Goal: Book appointment/travel/reservation

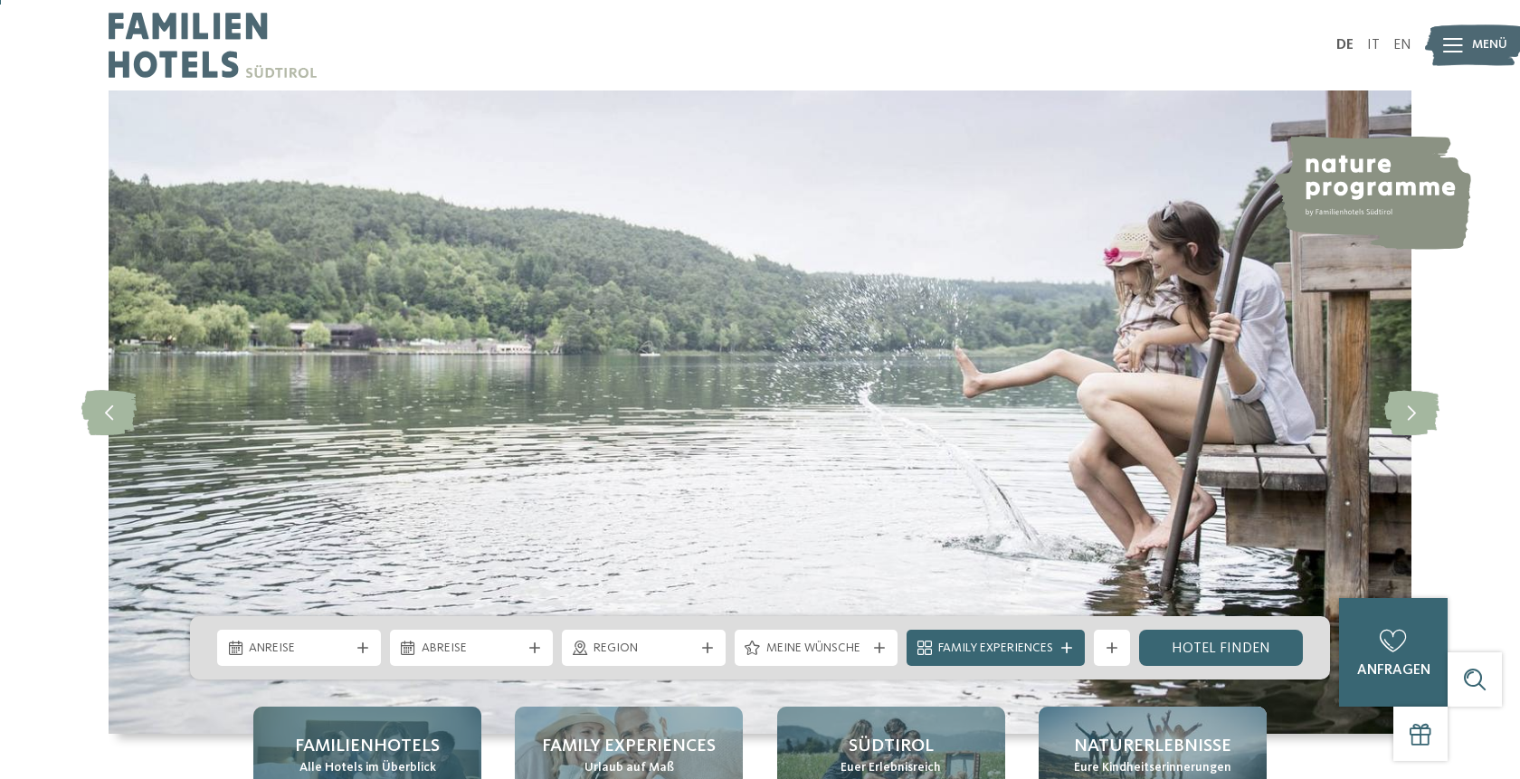
scroll to position [277, 0]
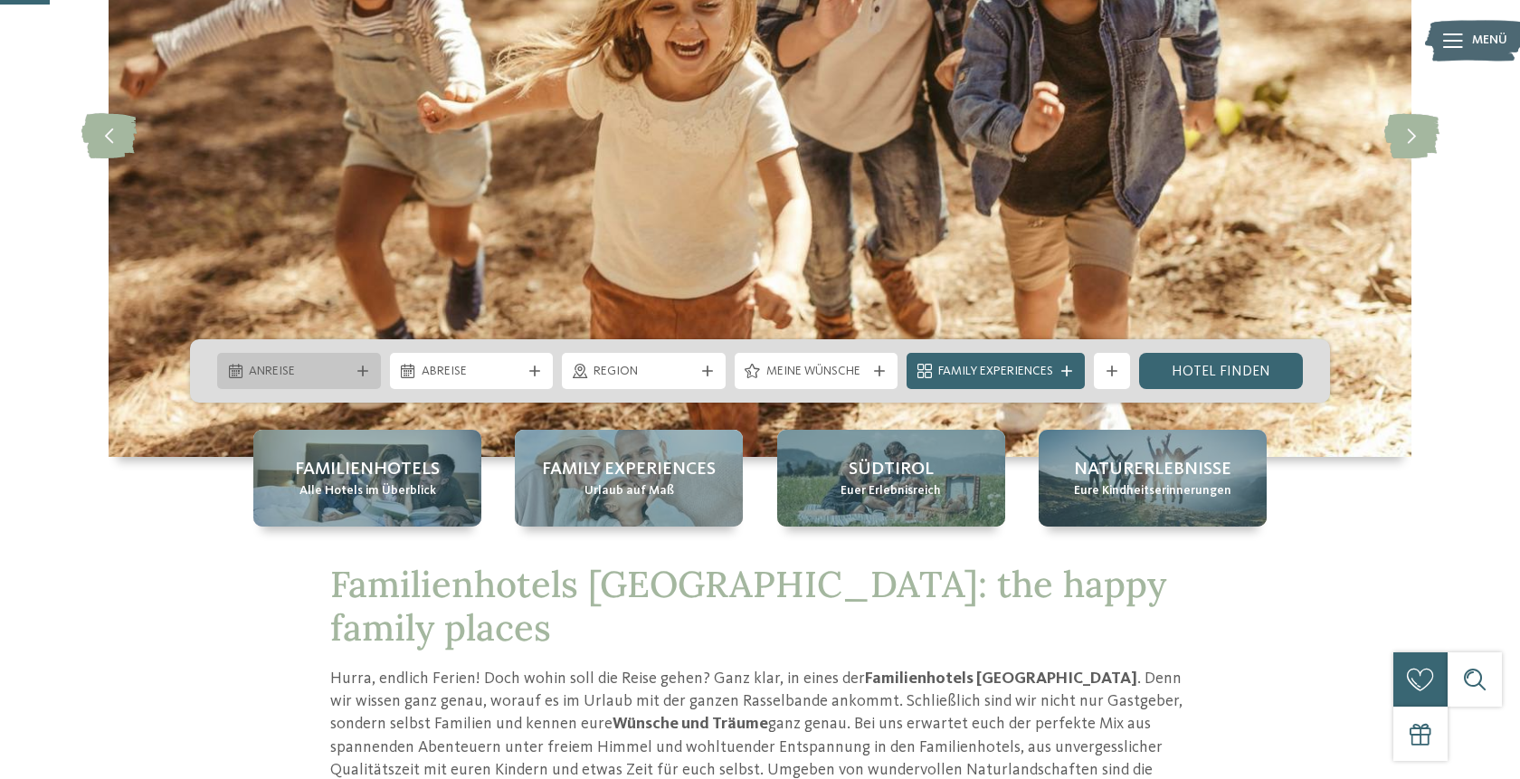
click at [339, 374] on span "Anreise" at bounding box center [299, 372] width 100 height 18
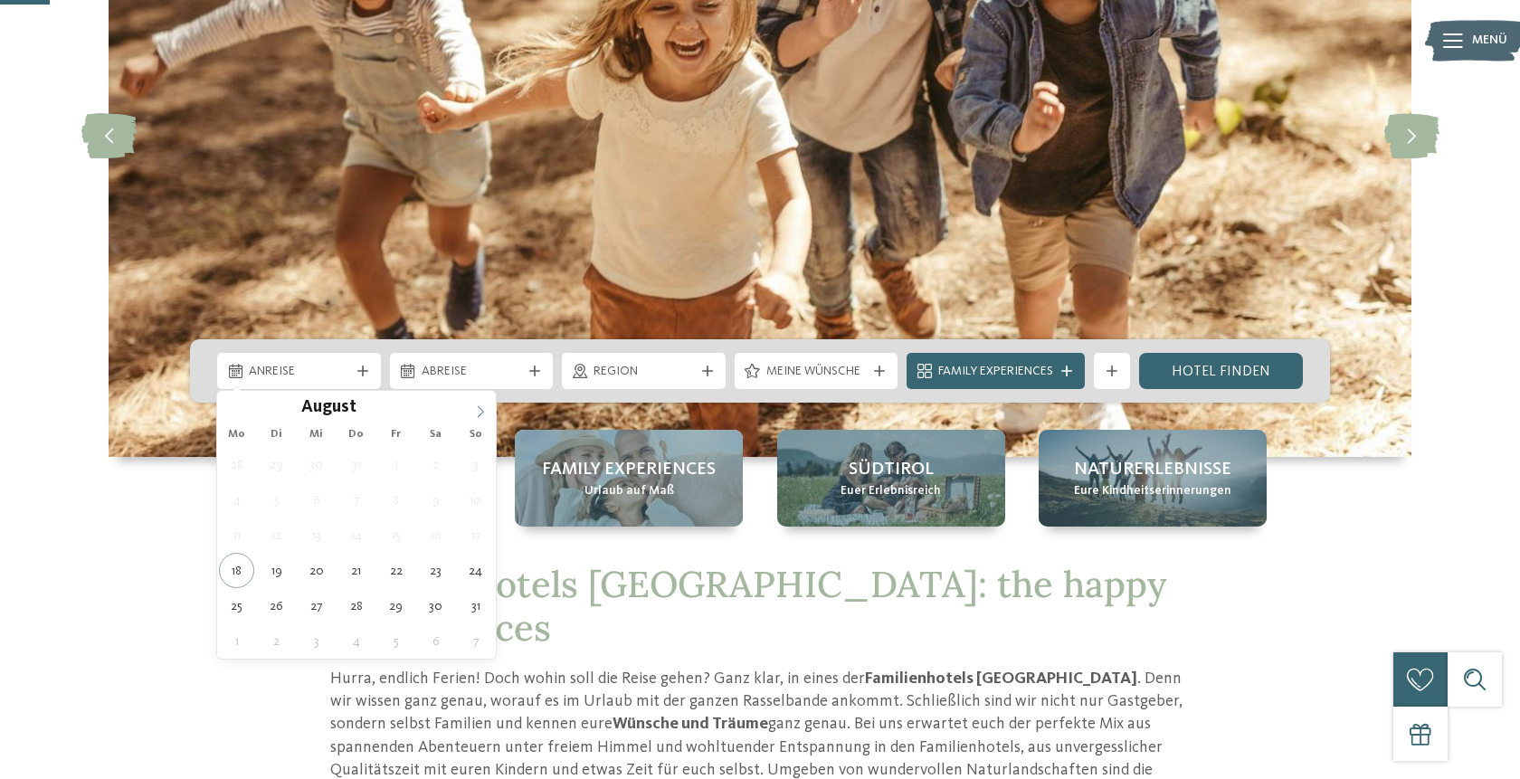
click at [483, 408] on icon at bounding box center [480, 411] width 13 height 13
type input "****"
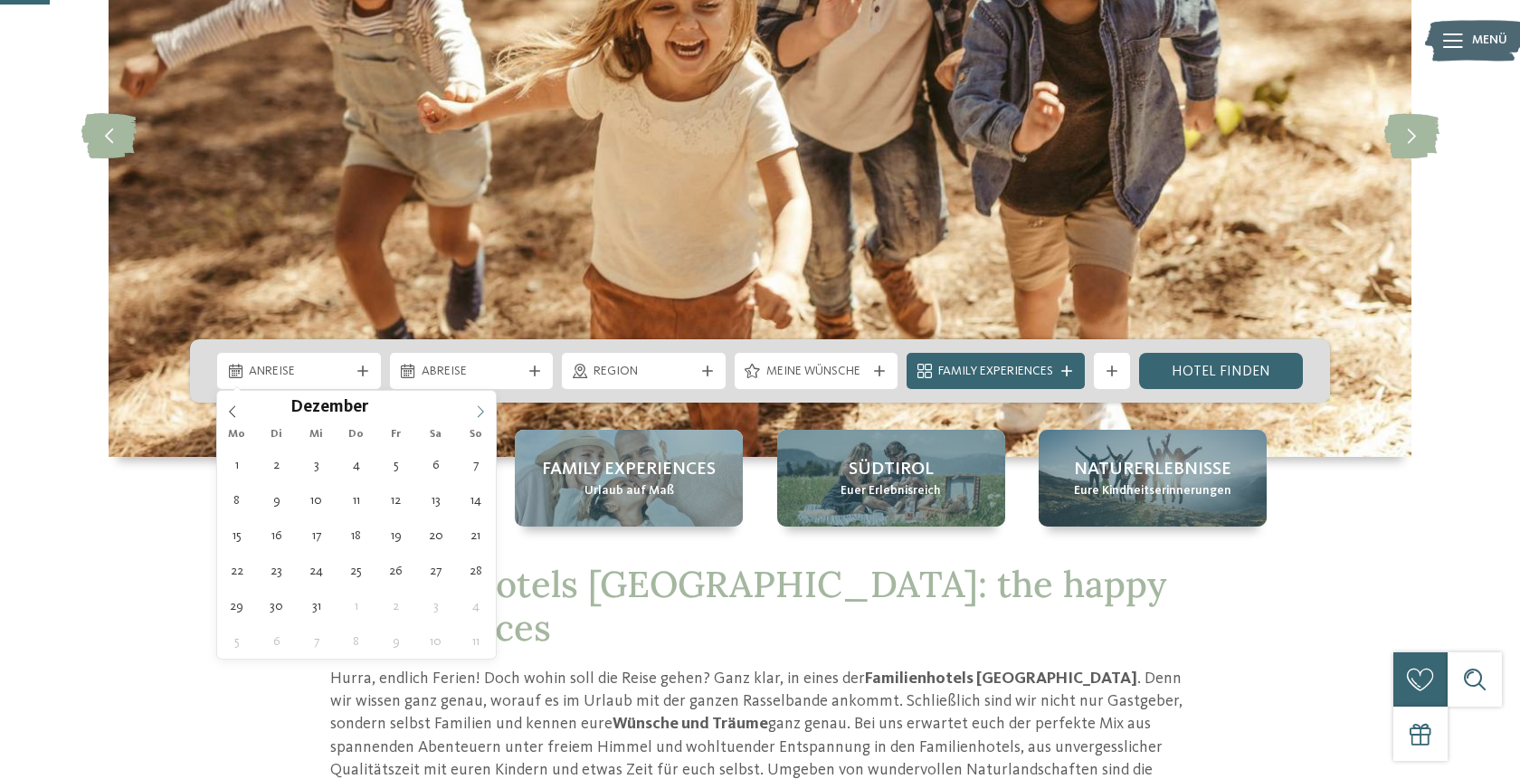
click at [483, 408] on icon at bounding box center [480, 411] width 13 height 13
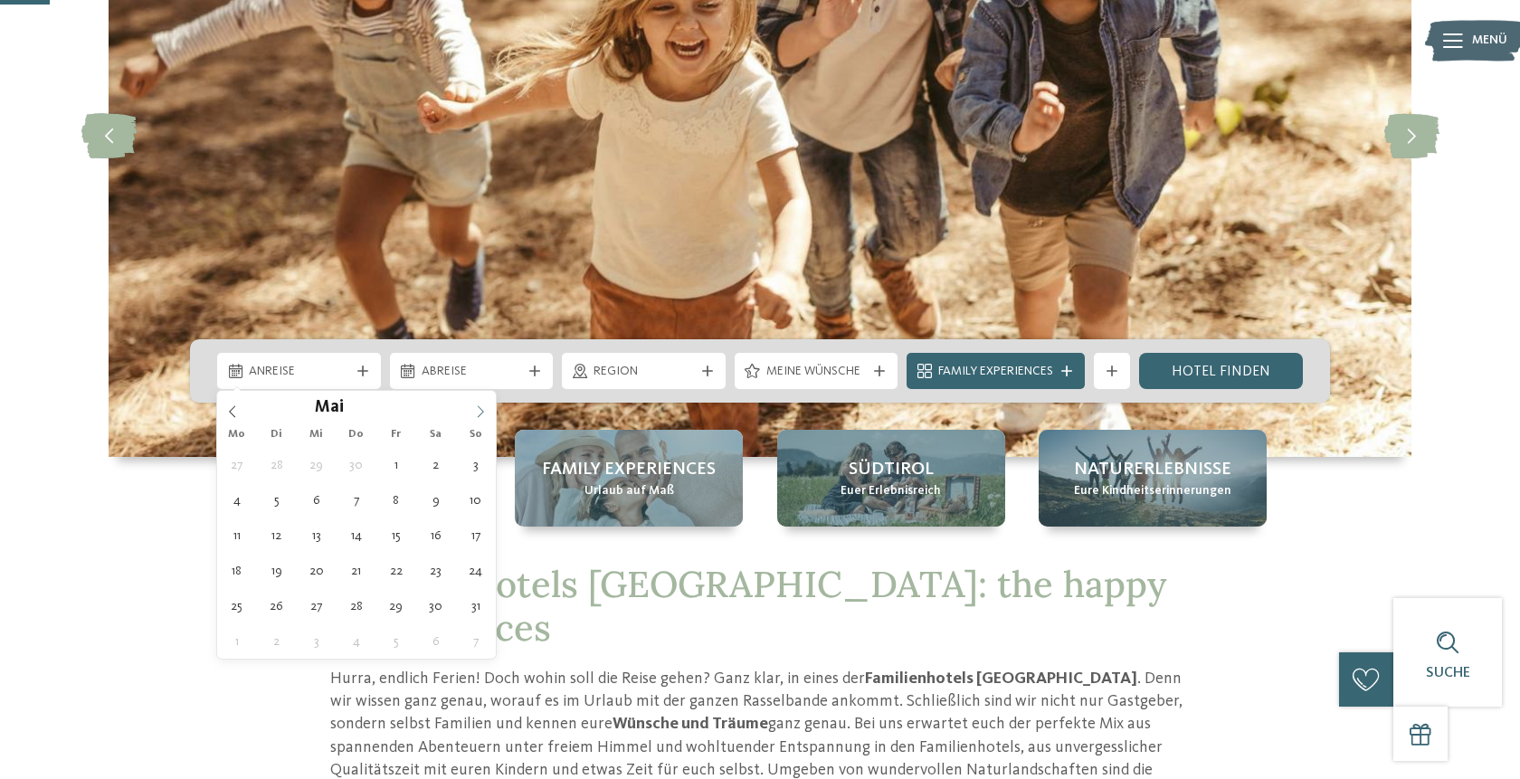
click at [483, 408] on icon at bounding box center [480, 411] width 13 height 13
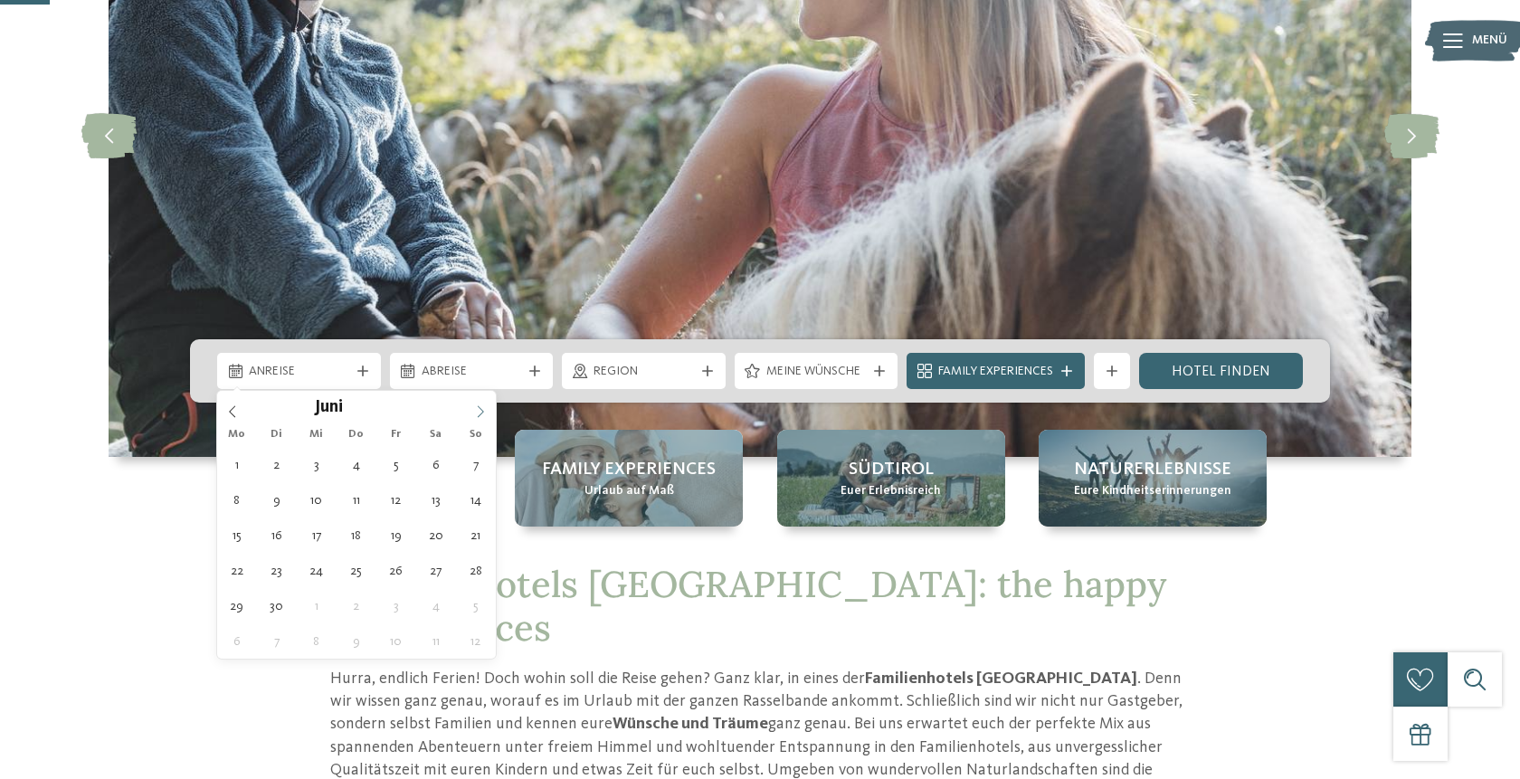
click at [483, 408] on icon at bounding box center [480, 411] width 13 height 13
type div "29.08.2026"
type input "****"
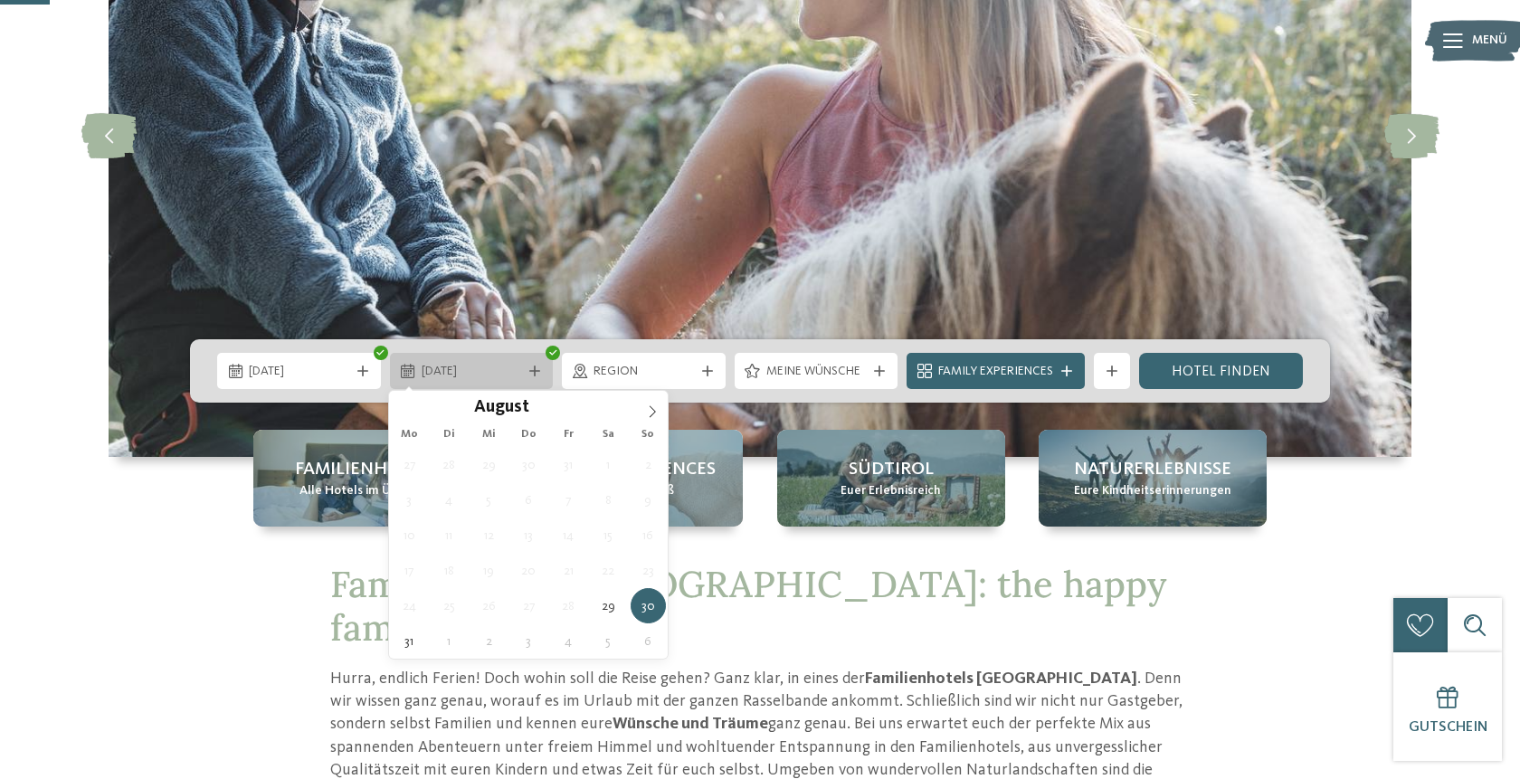
click at [533, 365] on icon at bounding box center [534, 370] width 11 height 11
click at [652, 411] on icon at bounding box center [652, 411] width 13 height 13
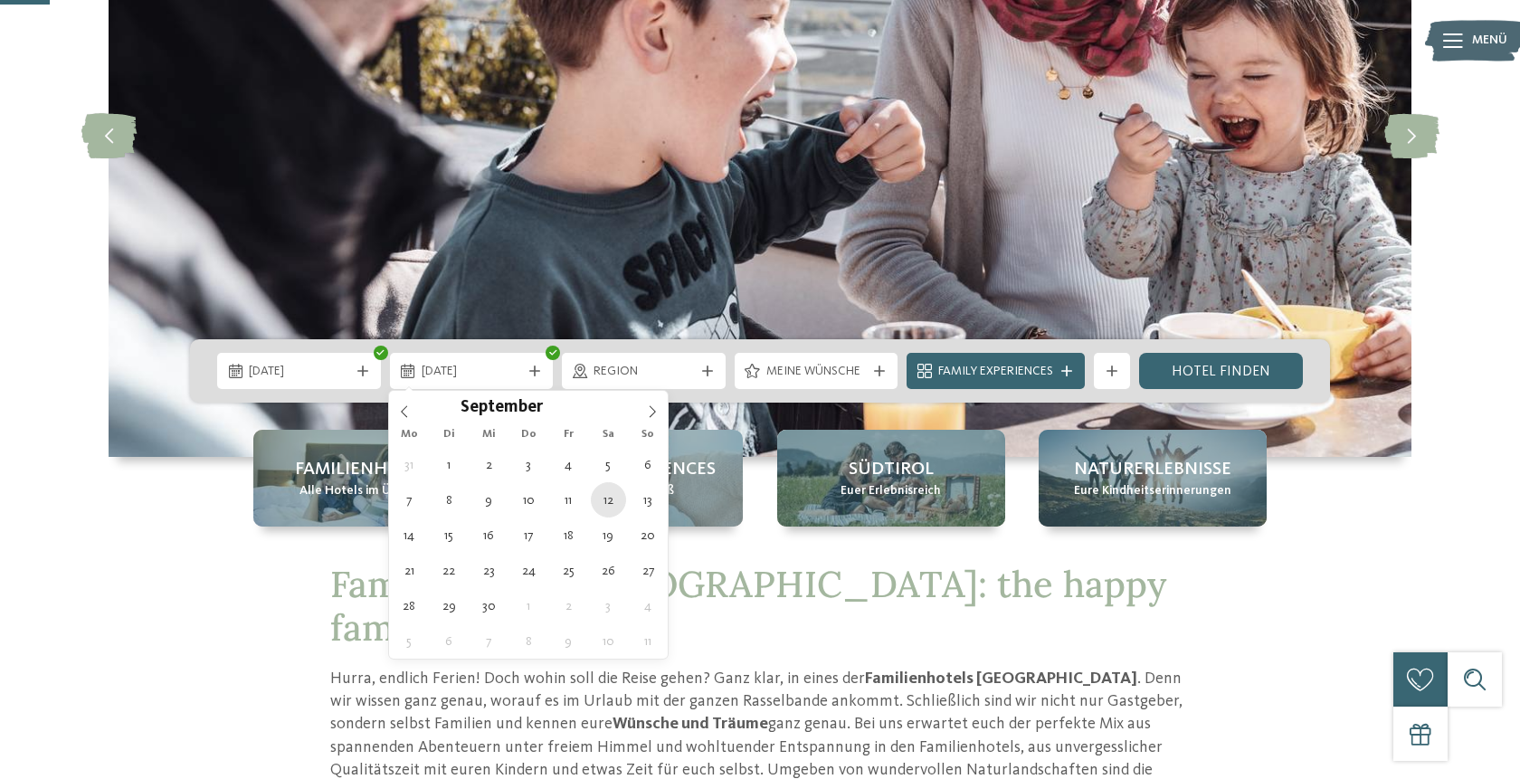
type div "12.09.2026"
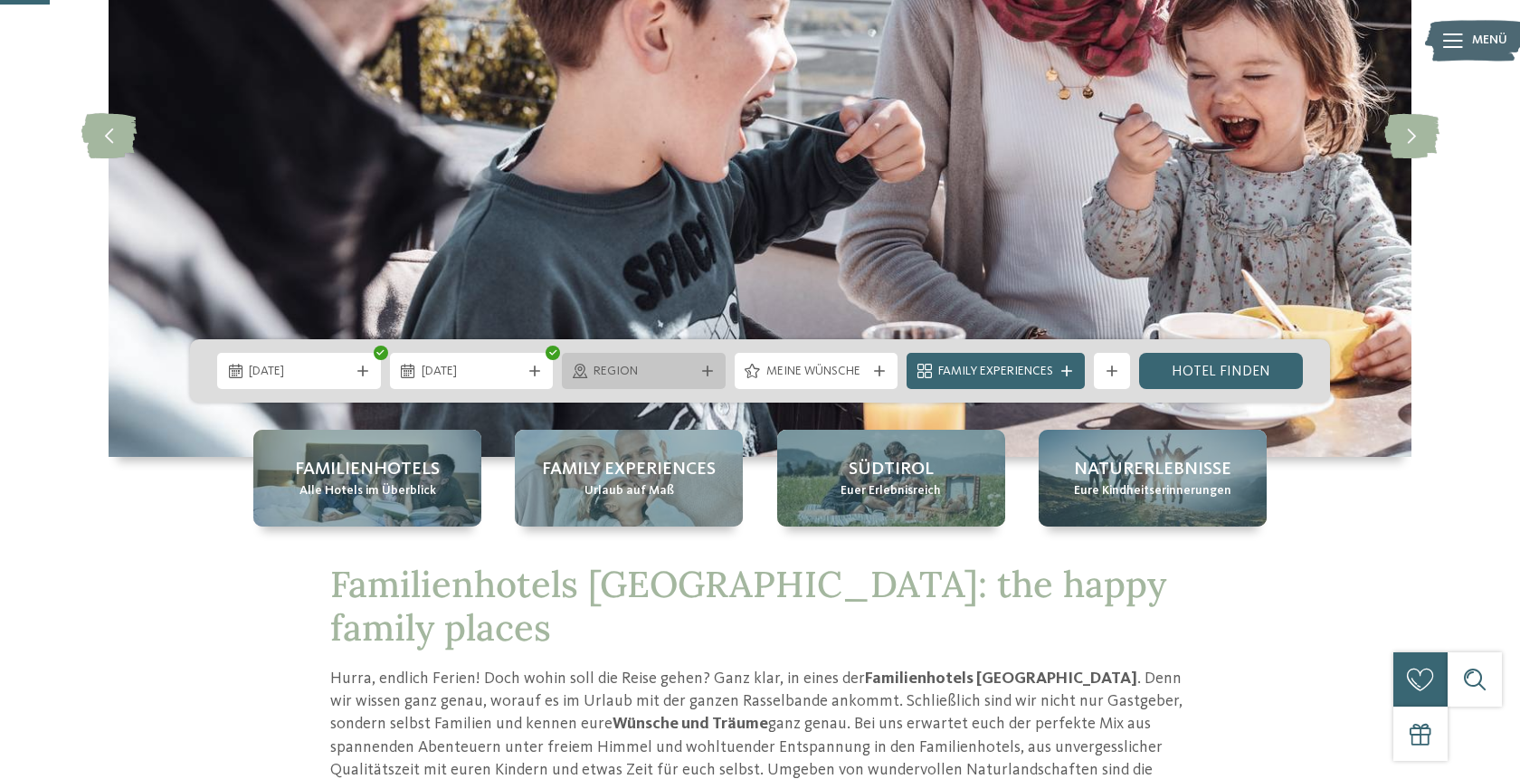
click at [677, 374] on span "Region" at bounding box center [643, 372] width 100 height 18
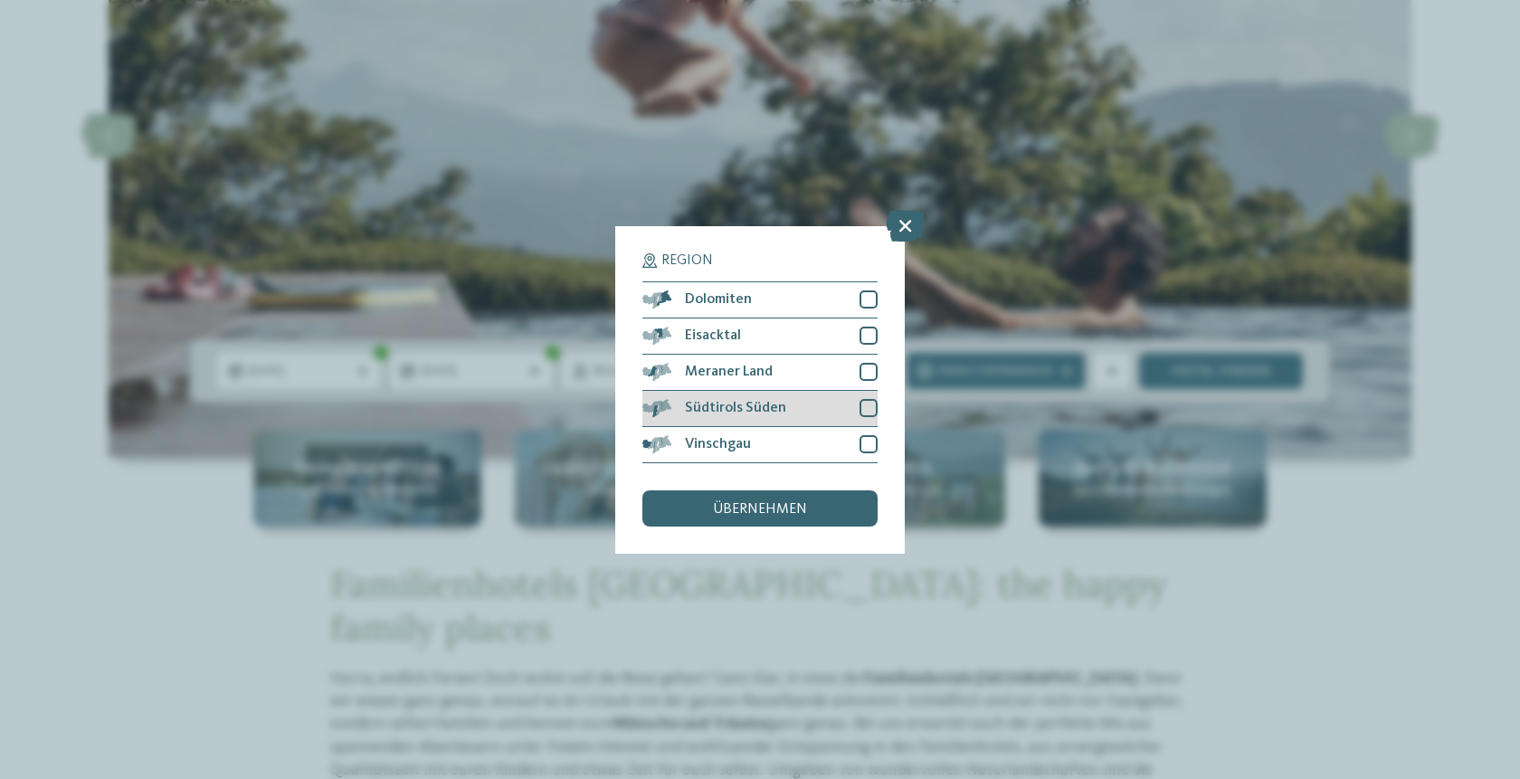
click at [783, 402] on div "Südtirols Süden" at bounding box center [759, 409] width 235 height 36
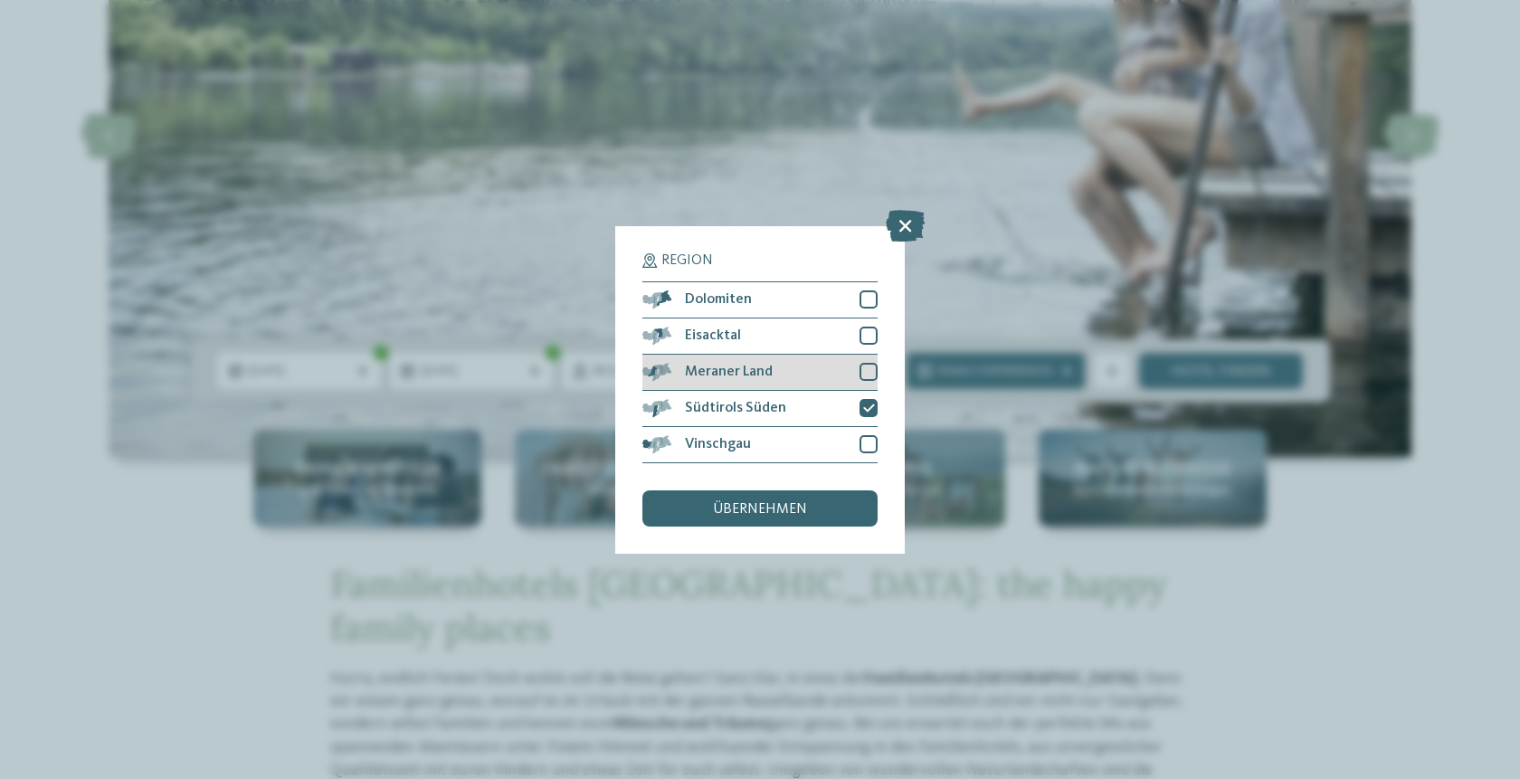
click at [781, 368] on div "Meraner Land" at bounding box center [759, 373] width 235 height 36
click at [788, 506] on span "übernehmen" at bounding box center [760, 509] width 94 height 14
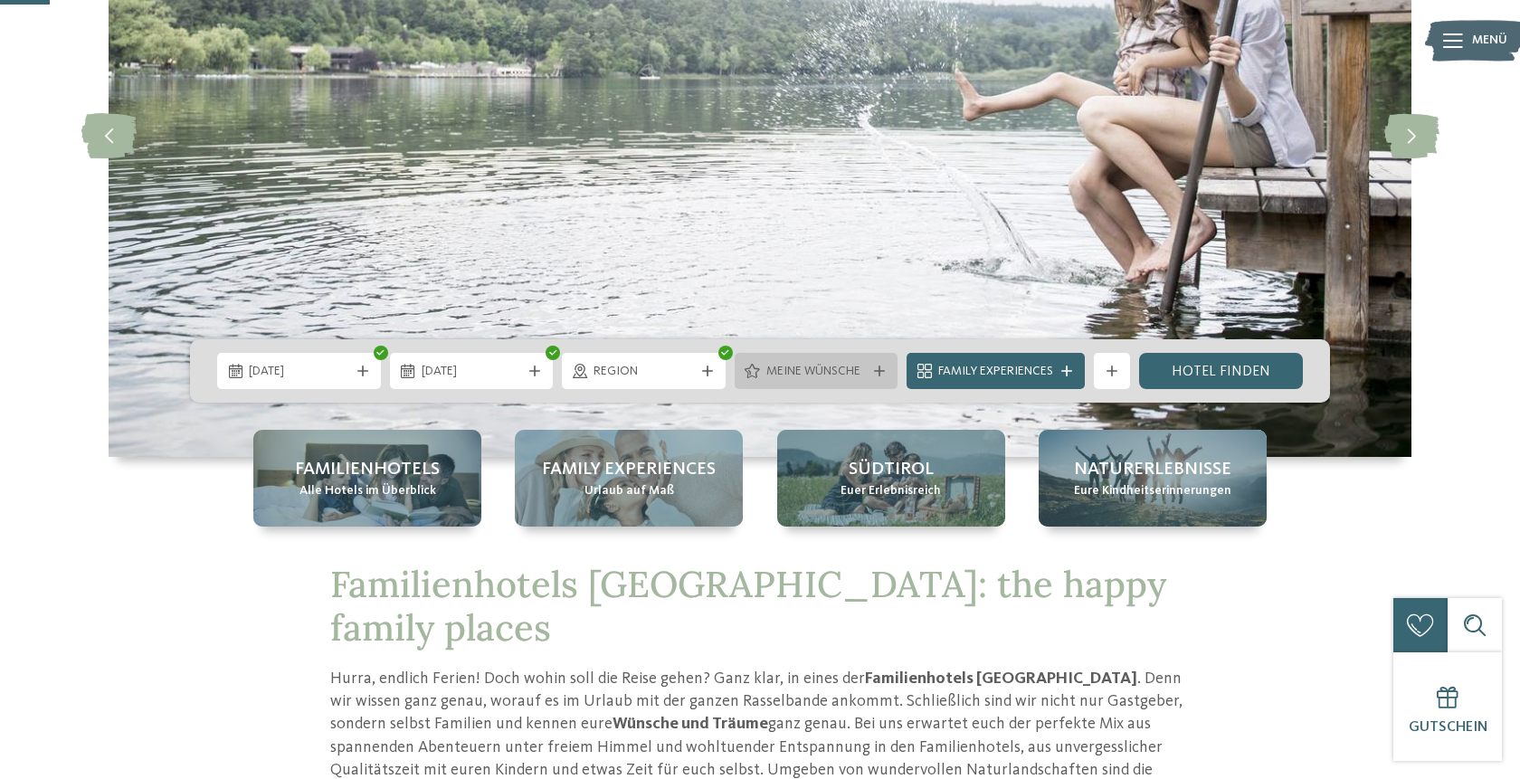
click at [834, 373] on span "Meine Wünsche" at bounding box center [816, 372] width 100 height 18
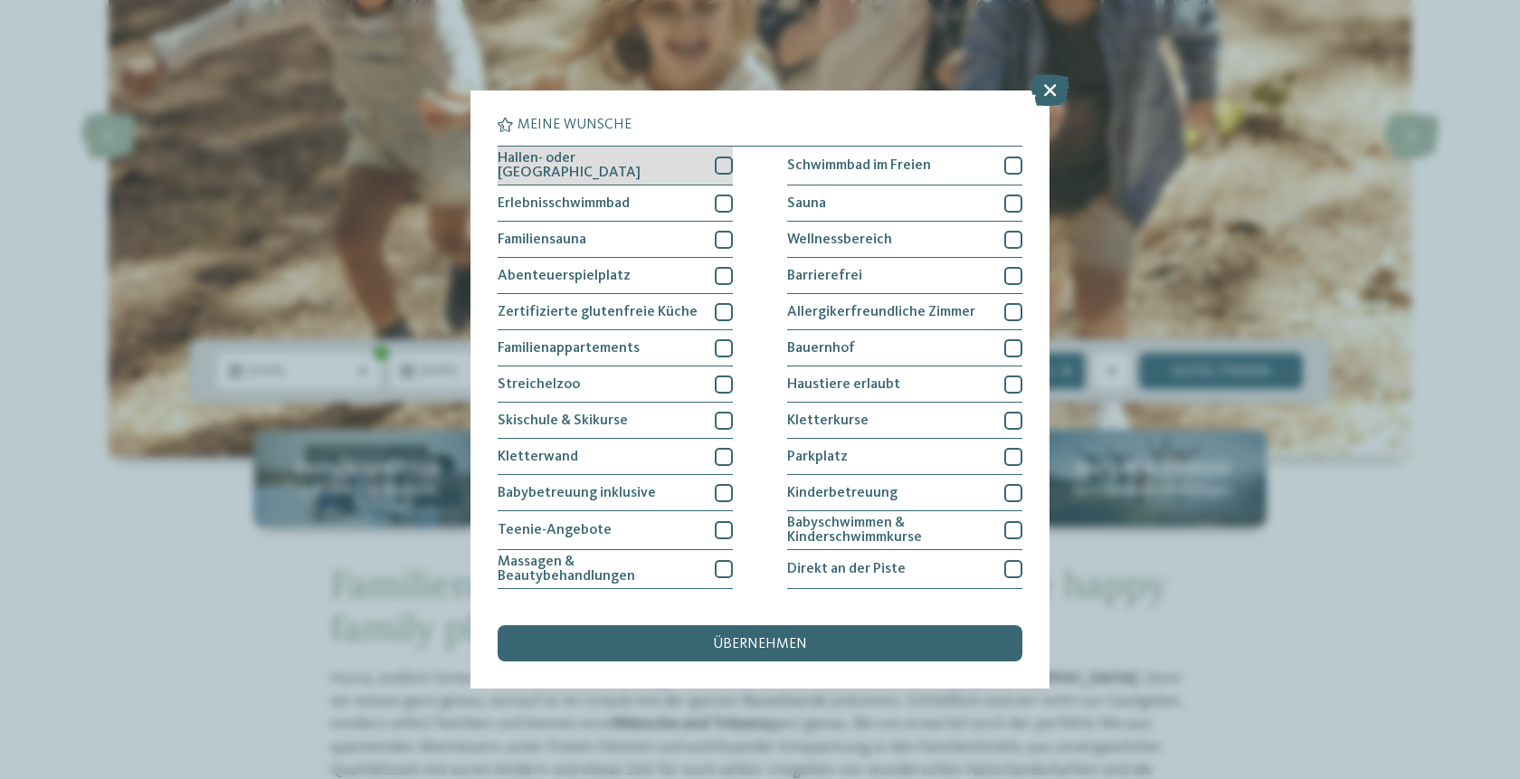
click at [715, 161] on div at bounding box center [724, 165] width 18 height 18
click at [721, 194] on div at bounding box center [724, 203] width 18 height 18
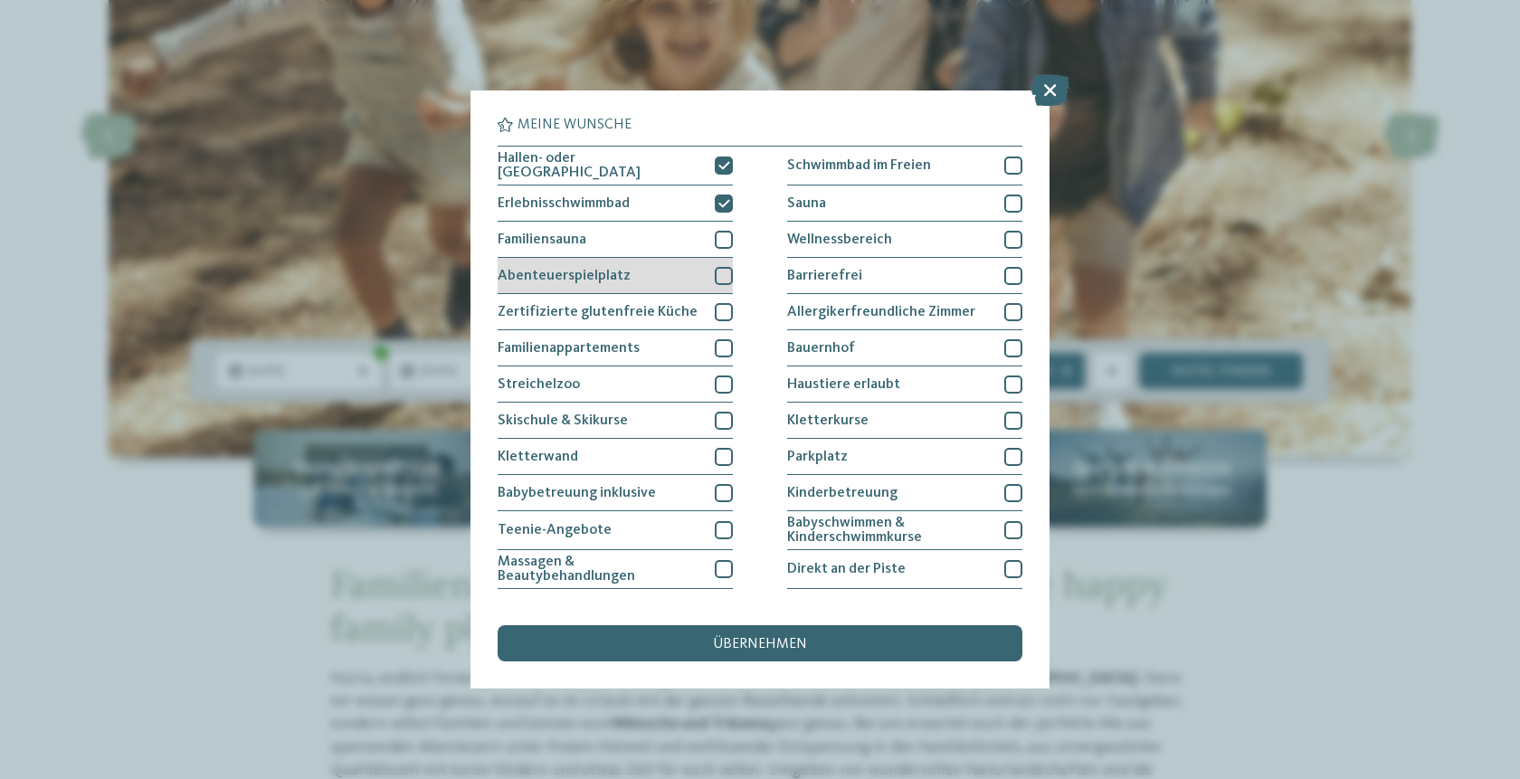
click at [663, 267] on div "Abenteuerspielplatz" at bounding box center [615, 276] width 235 height 36
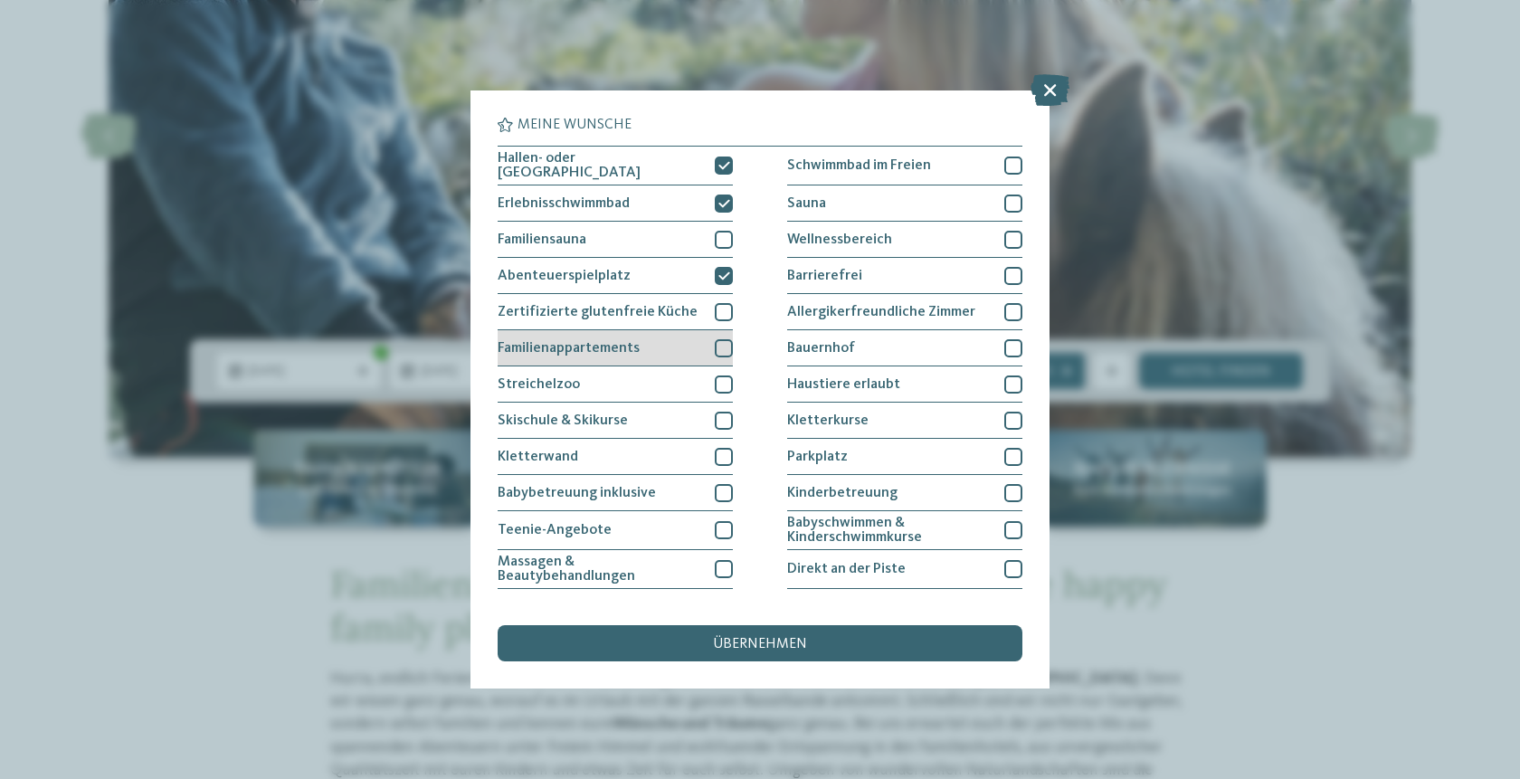
click at [662, 346] on div "Familienappartements" at bounding box center [615, 348] width 235 height 36
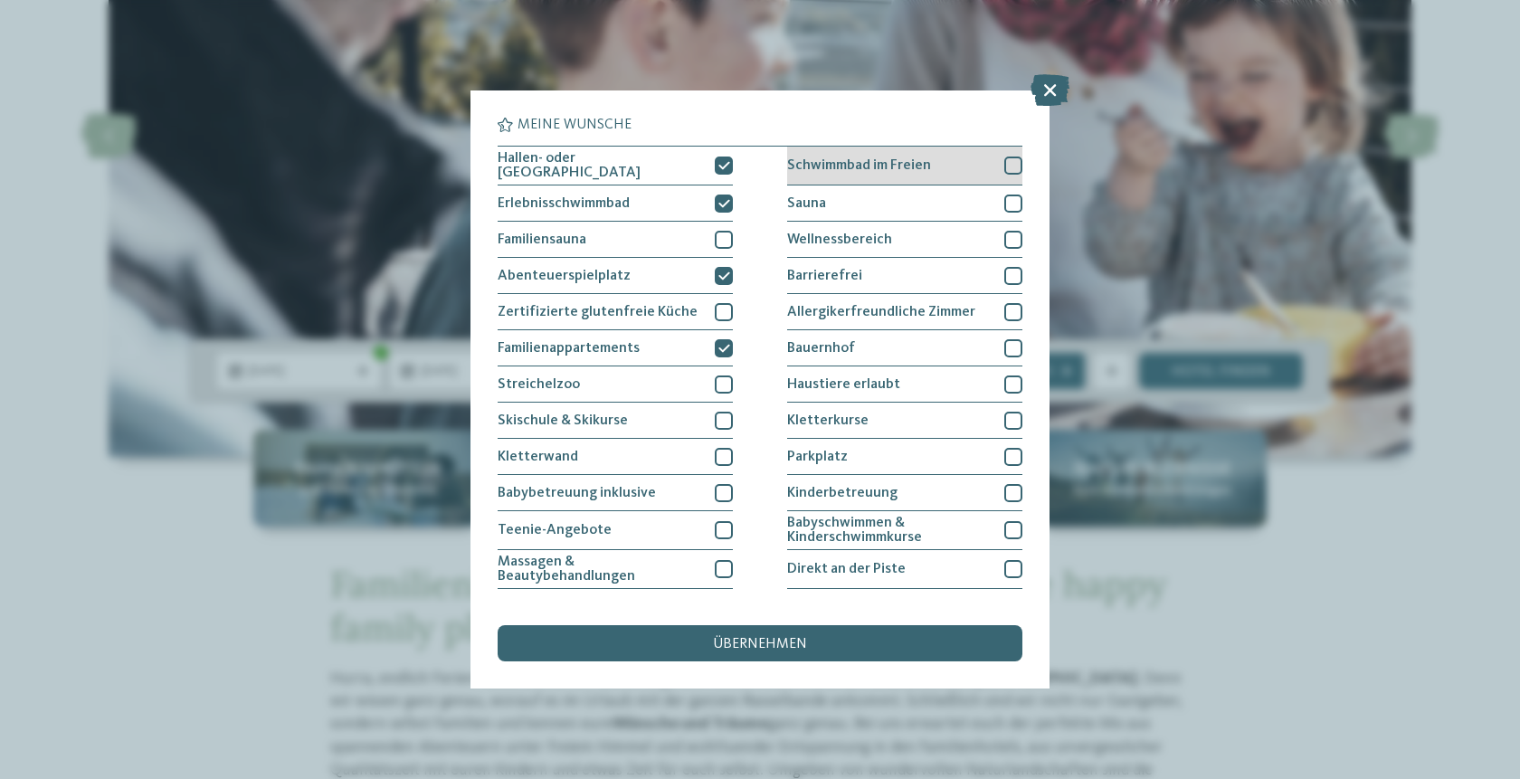
click at [930, 158] on div "Schwimmbad im Freien" at bounding box center [904, 166] width 235 height 39
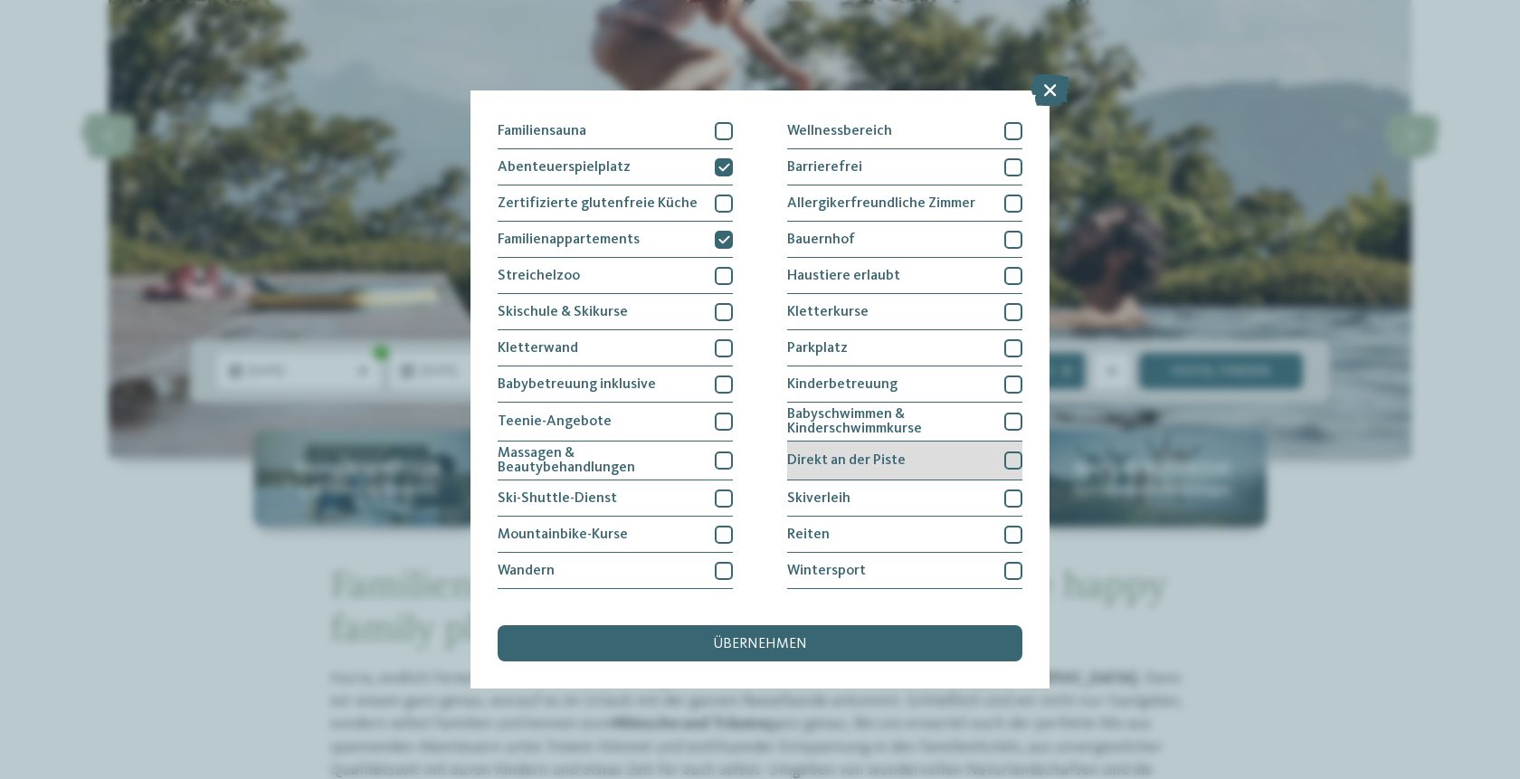
scroll to position [163, 0]
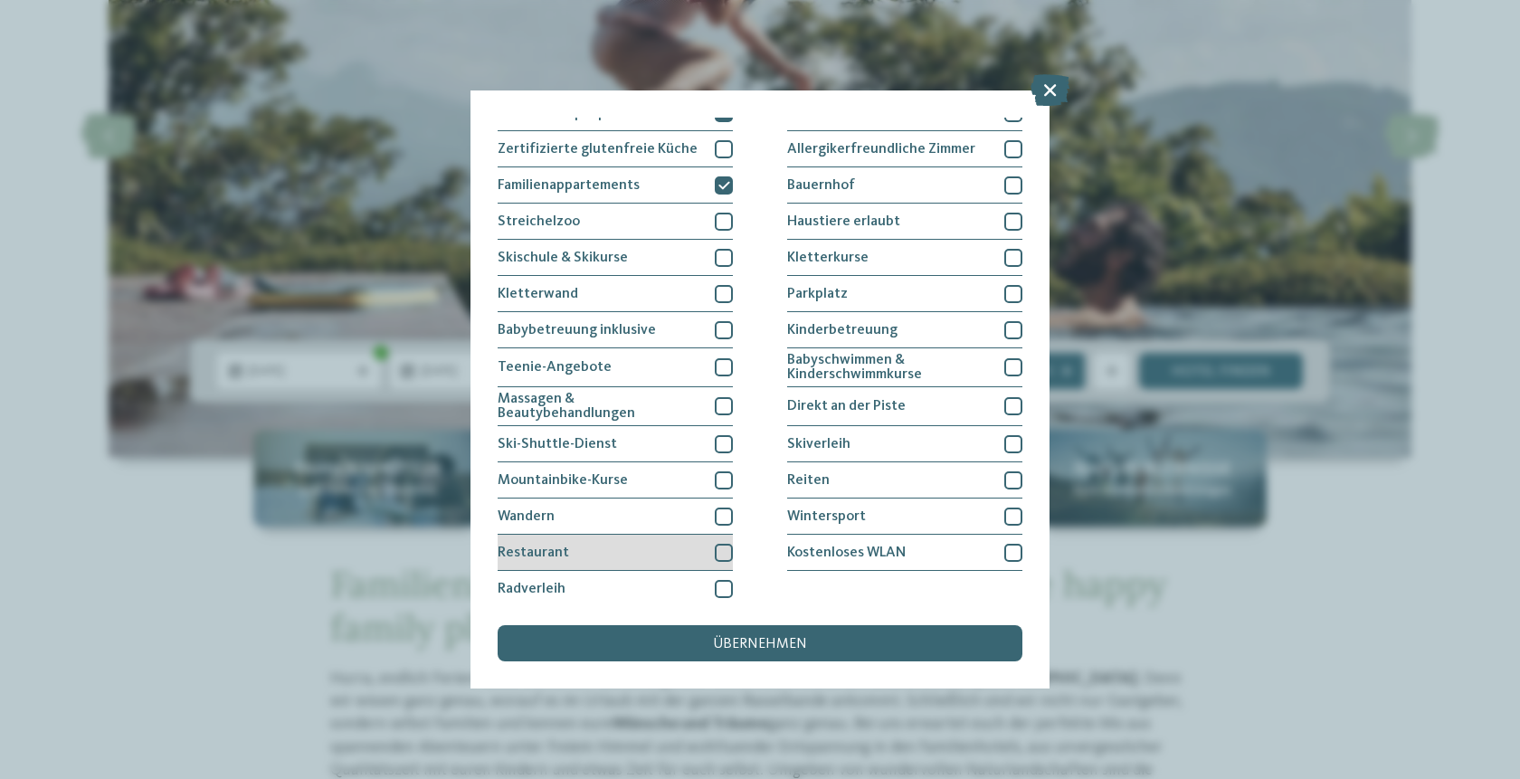
click at [628, 547] on div "Restaurant" at bounding box center [615, 553] width 235 height 36
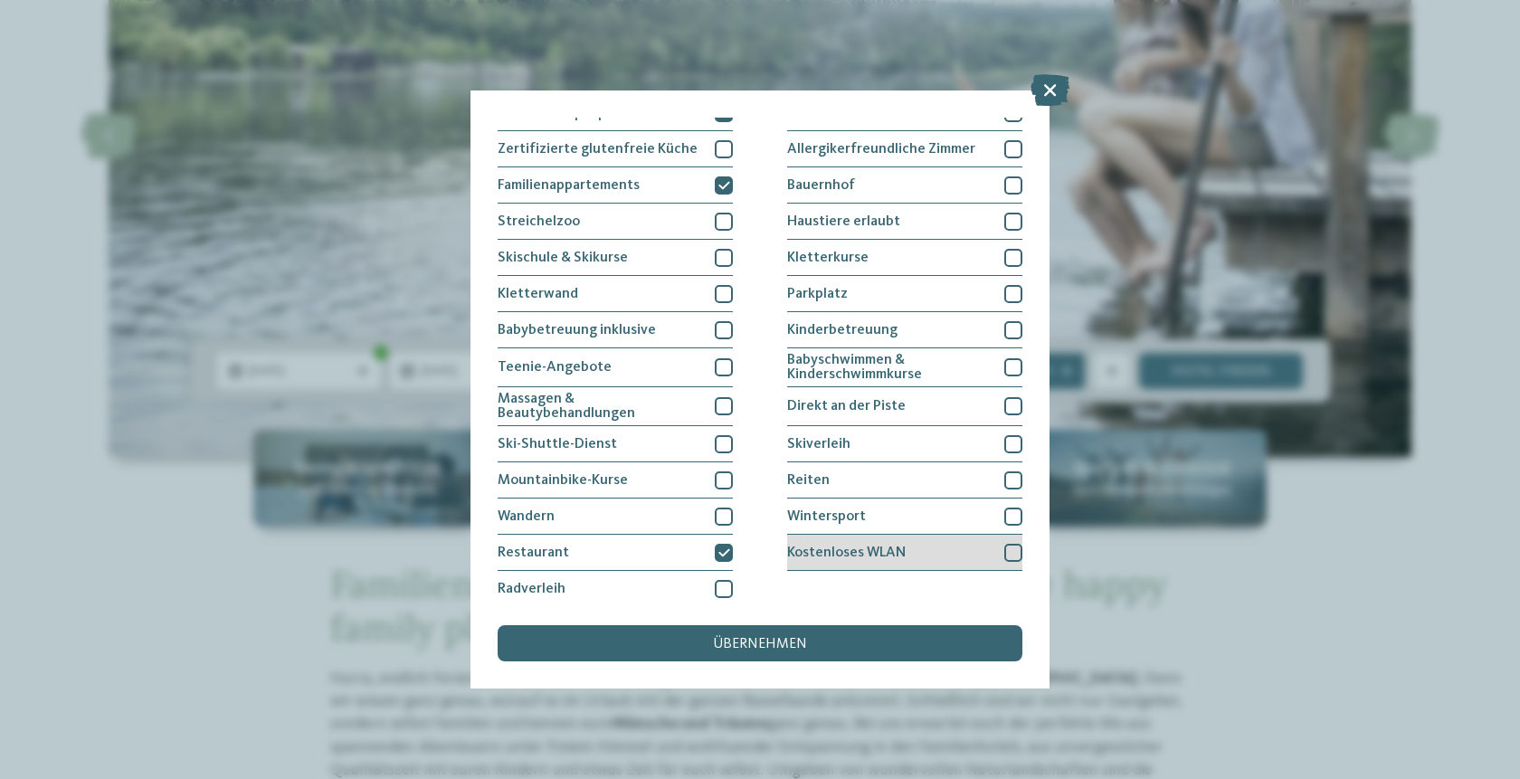
scroll to position [169, 0]
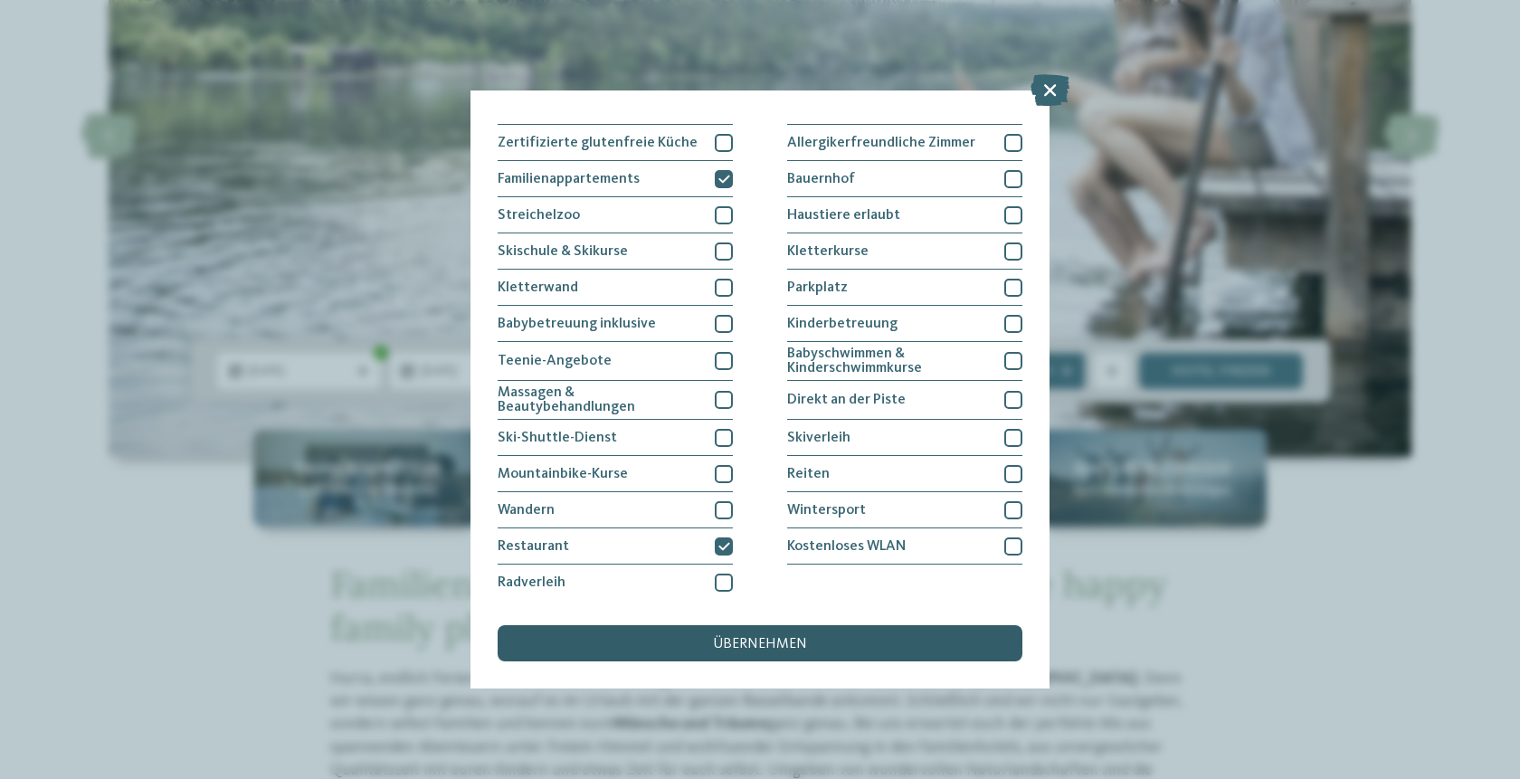
click at [843, 635] on div "übernehmen" at bounding box center [760, 643] width 525 height 36
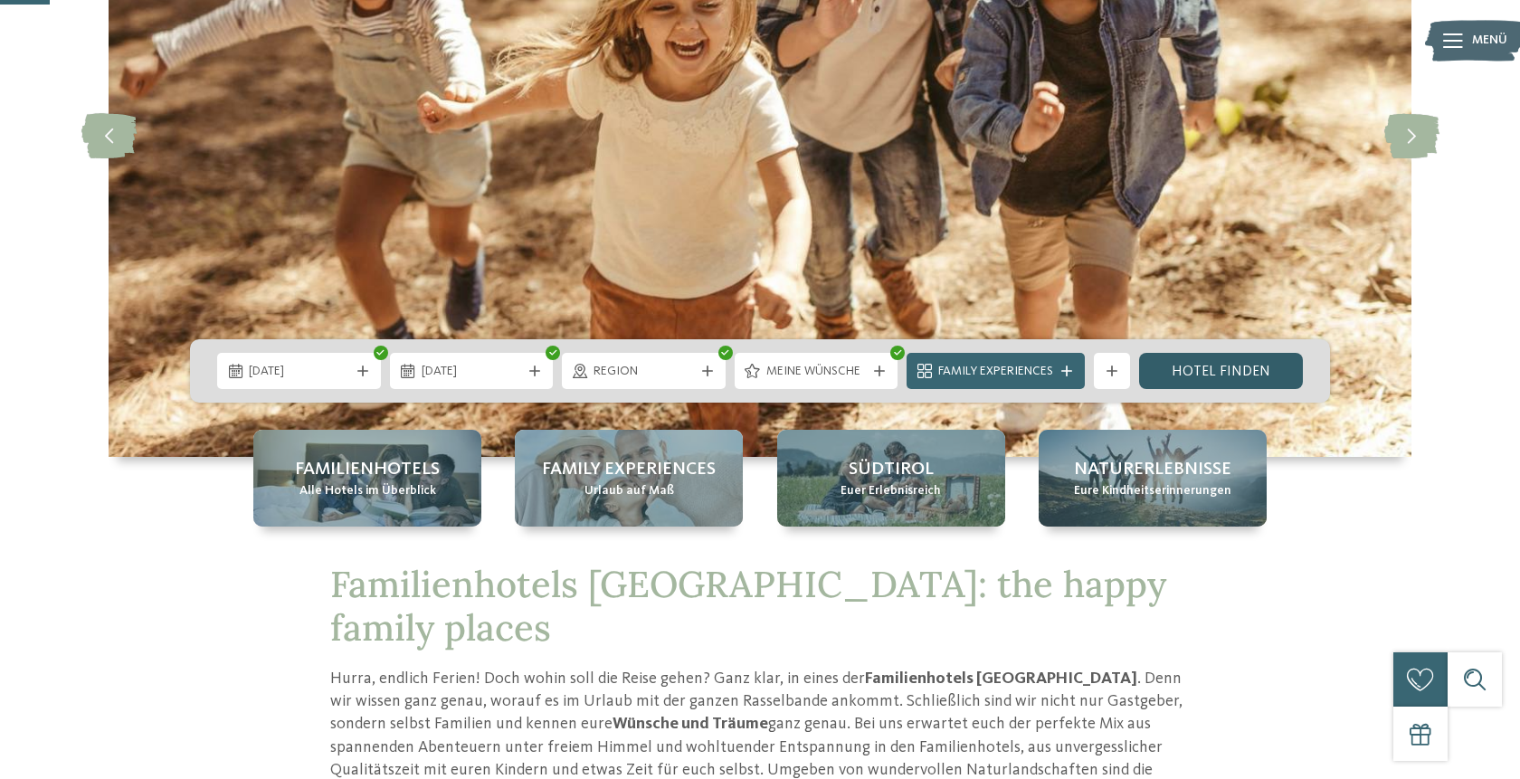
click at [1272, 358] on link "Hotel finden" at bounding box center [1221, 371] width 164 height 36
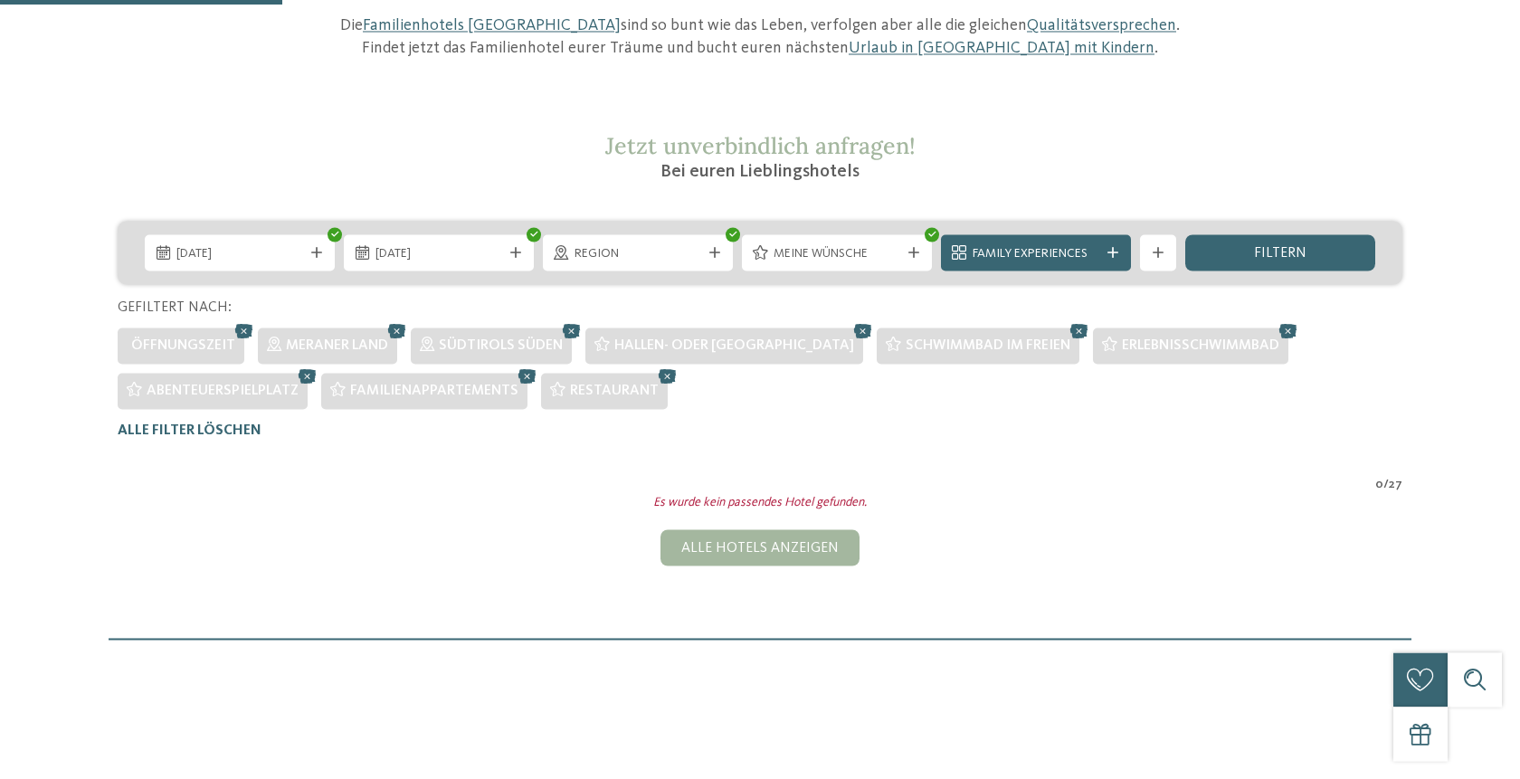
scroll to position [254, 0]
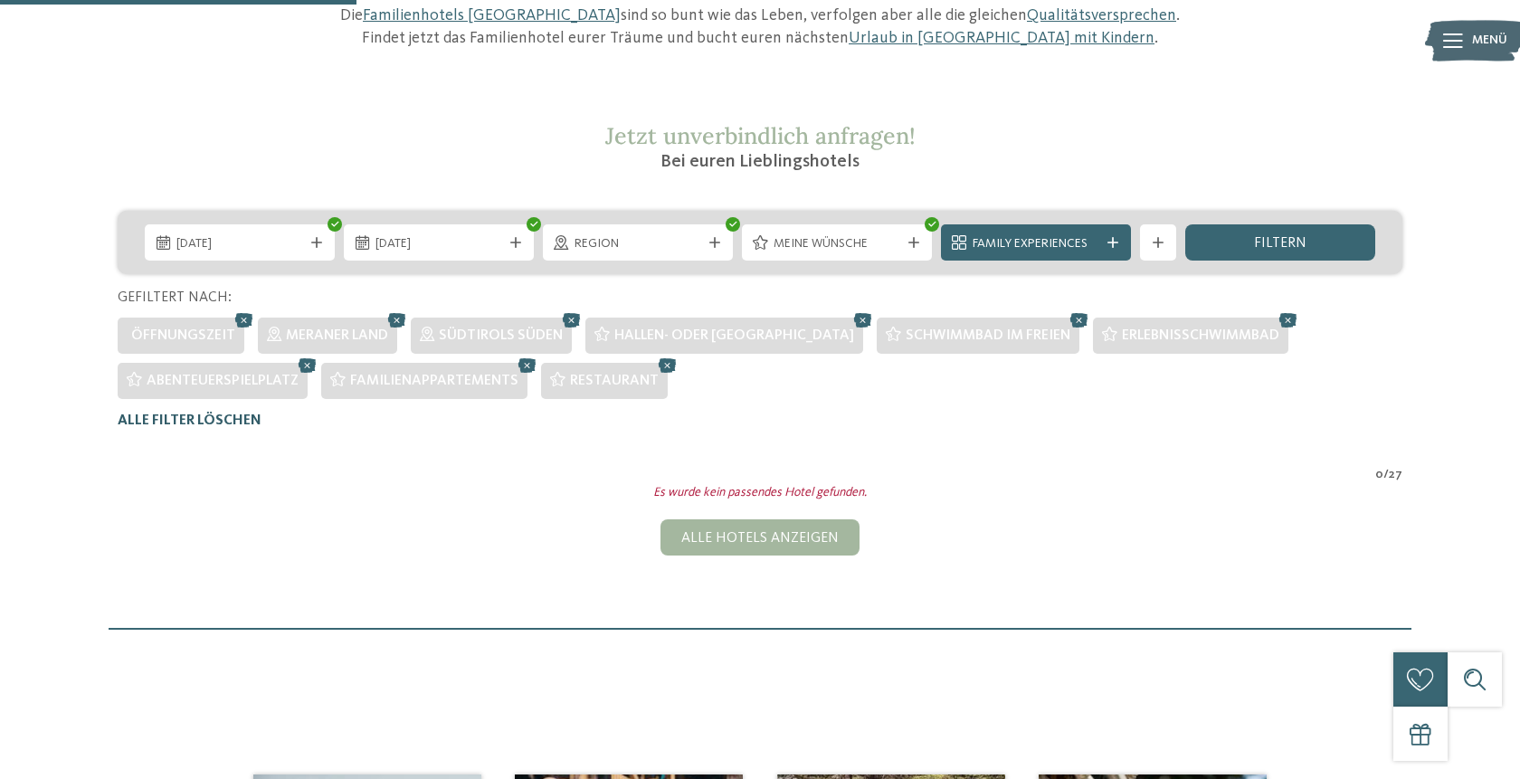
click at [207, 421] on span "Alle Filter löschen" at bounding box center [190, 420] width 144 height 14
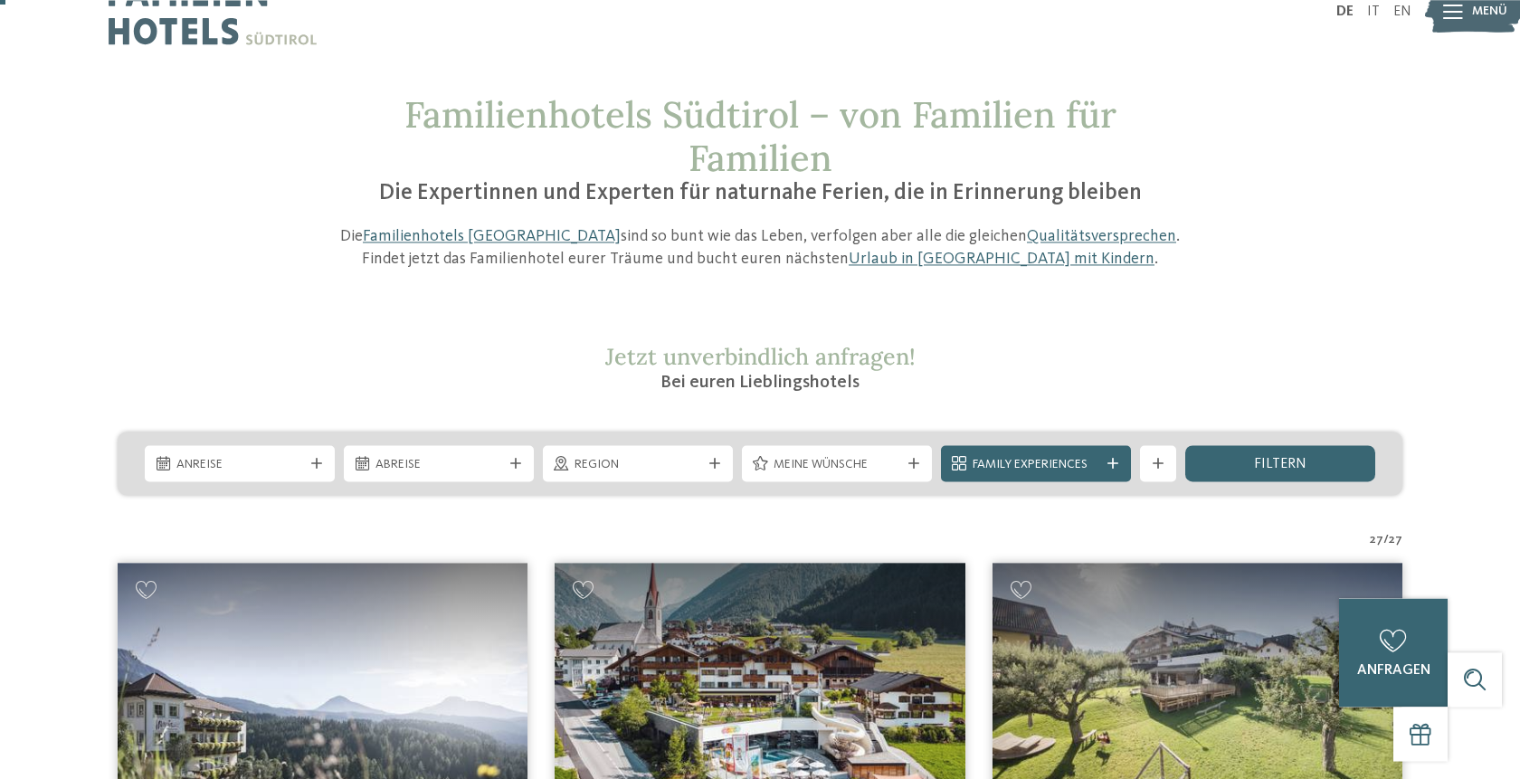
scroll to position [22, 0]
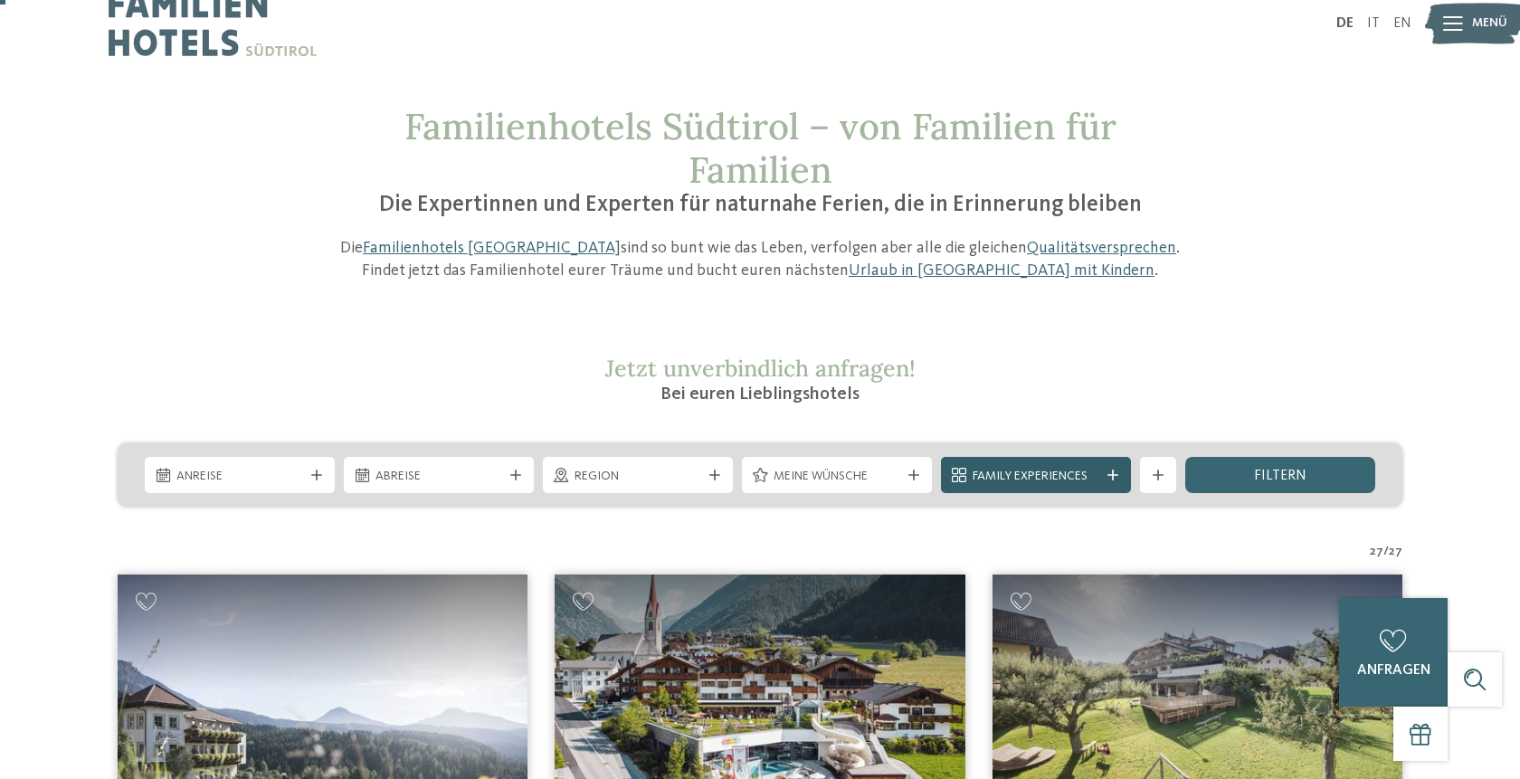
click at [1034, 482] on span "Family Experiences" at bounding box center [1035, 477] width 127 height 18
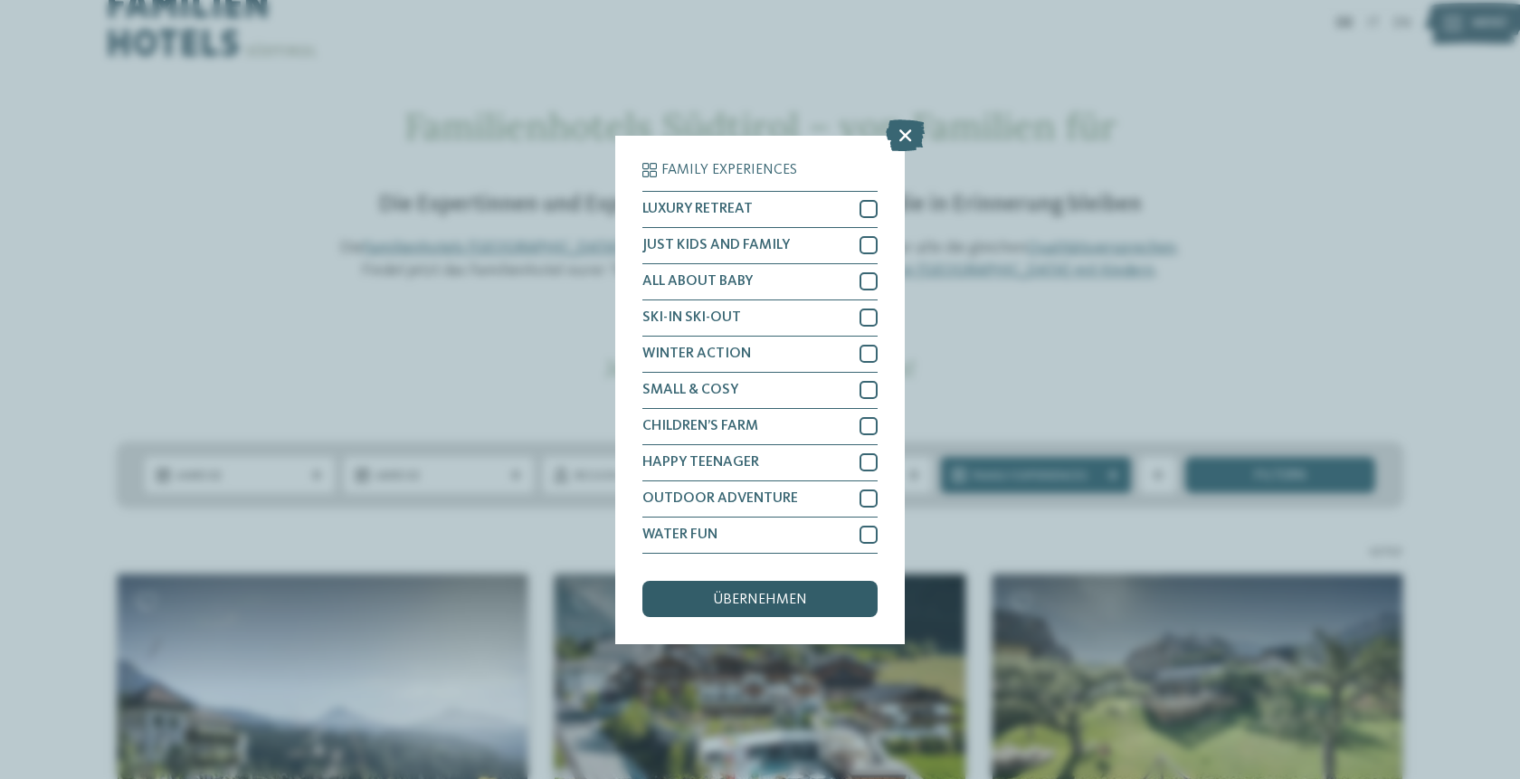
click at [778, 598] on span "übernehmen" at bounding box center [760, 599] width 94 height 14
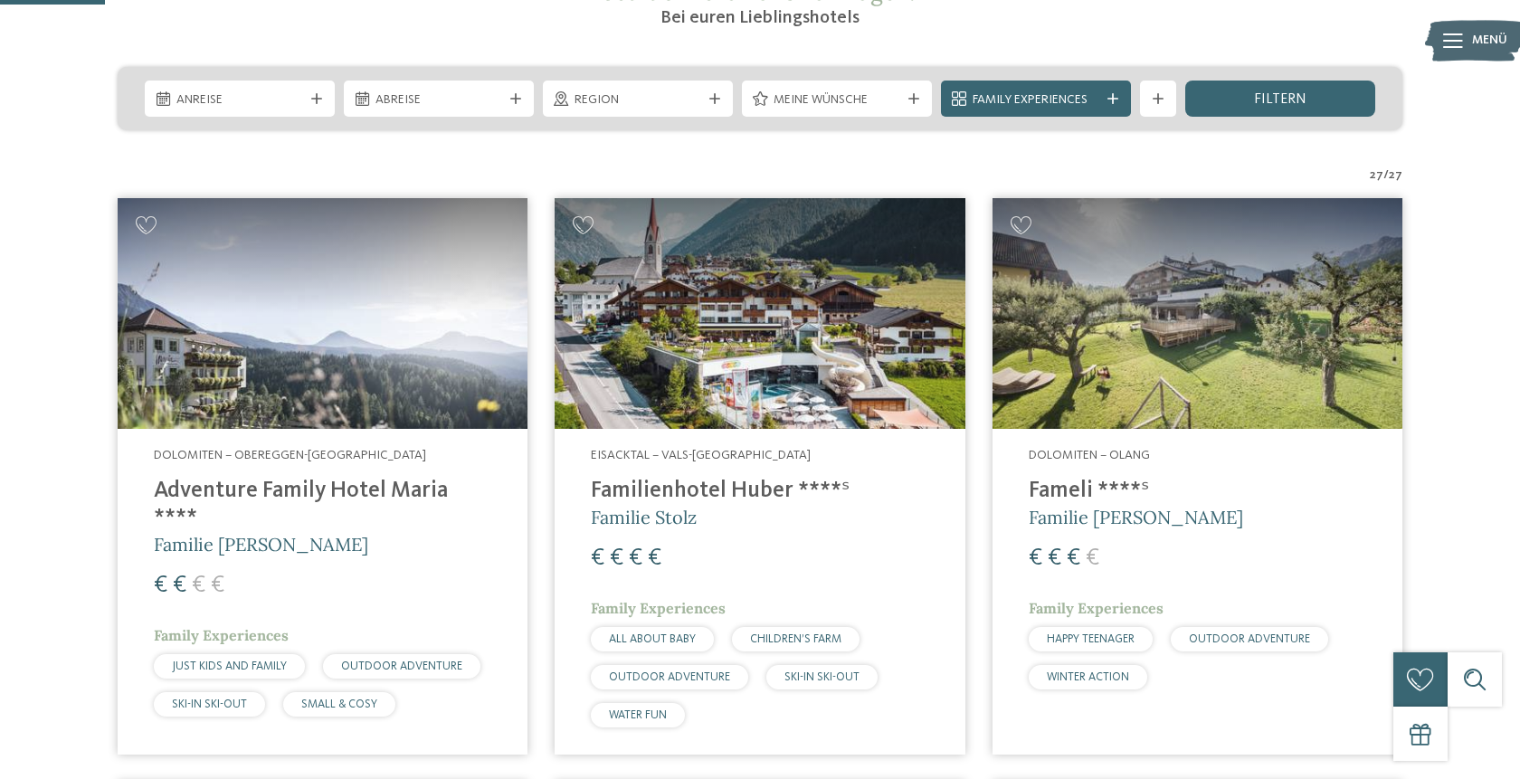
scroll to position [483, 0]
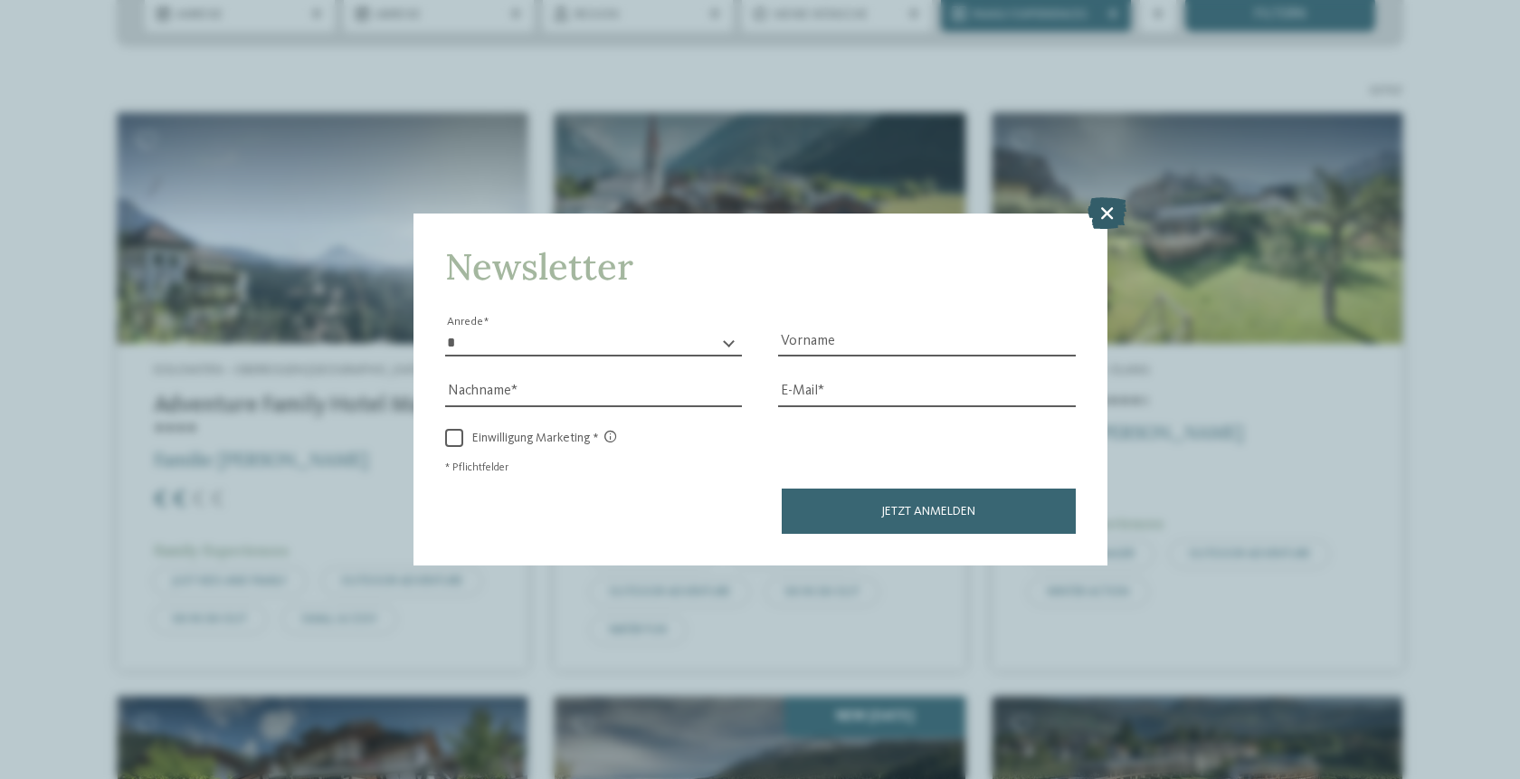
click at [1114, 205] on icon at bounding box center [1106, 213] width 39 height 32
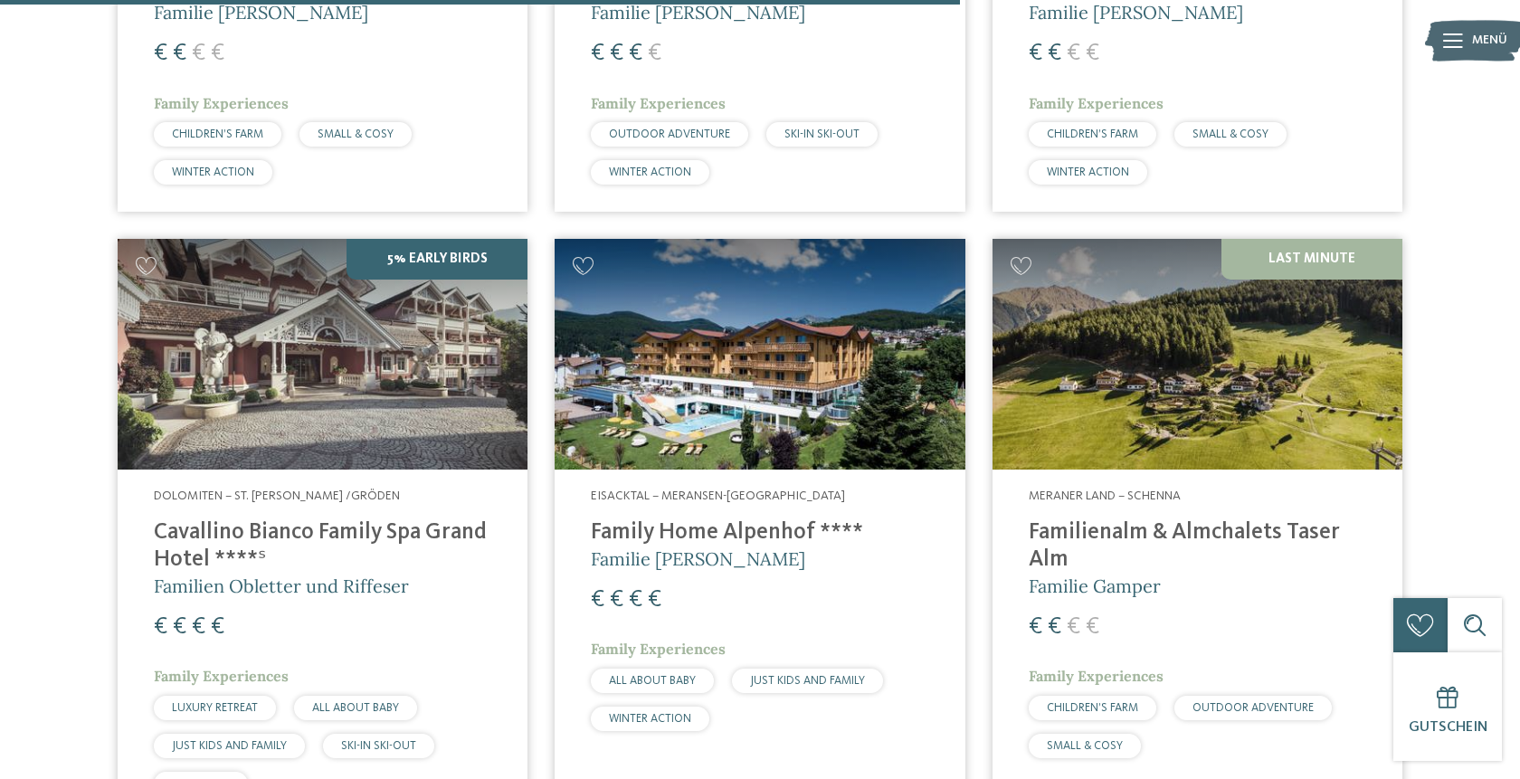
scroll to position [3989, 0]
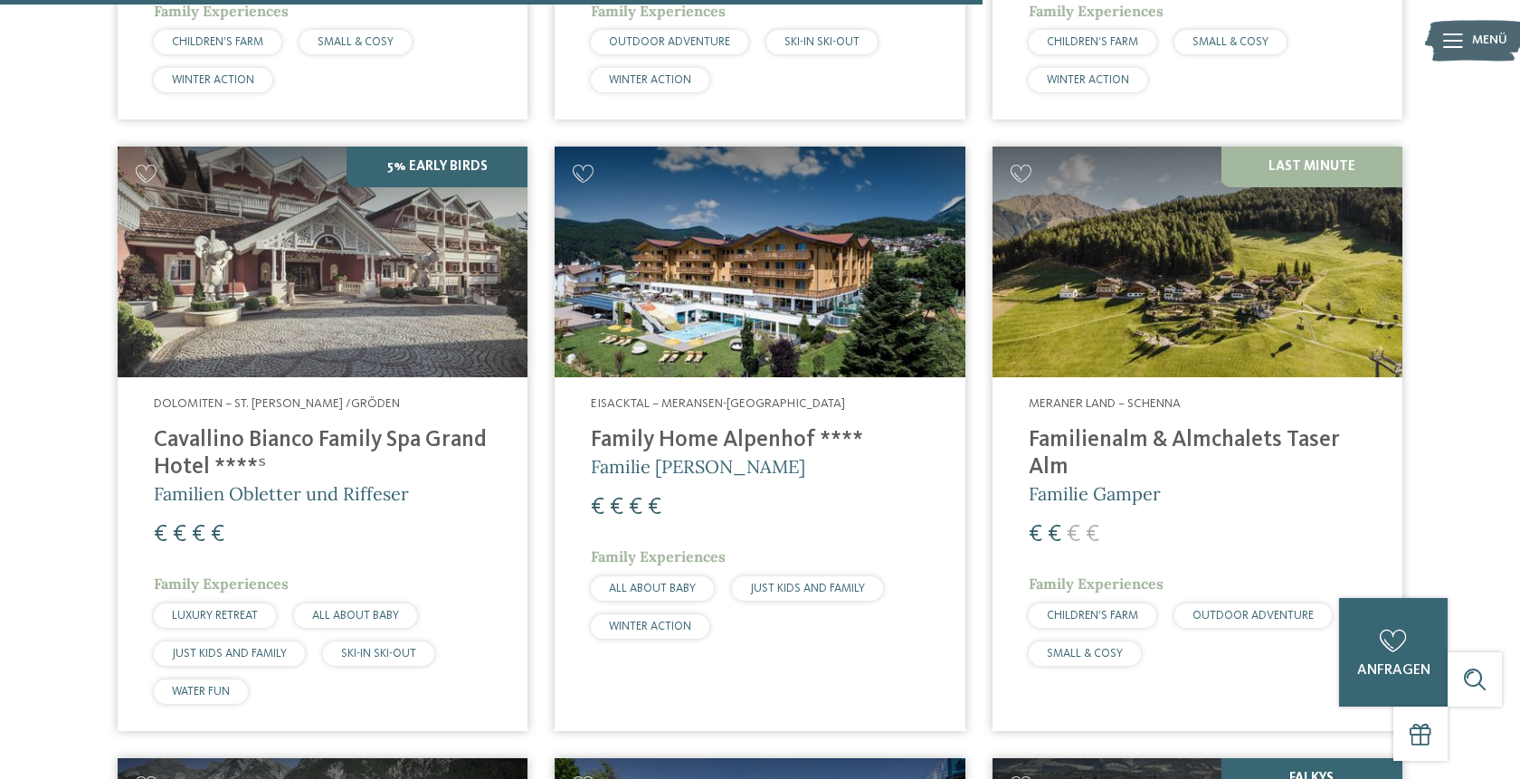
click at [766, 470] on div "Eisacktal – Meransen-Mühlbach Family Home Alpenhof **** Familie Pabst € € € € F…" at bounding box center [759, 521] width 410 height 288
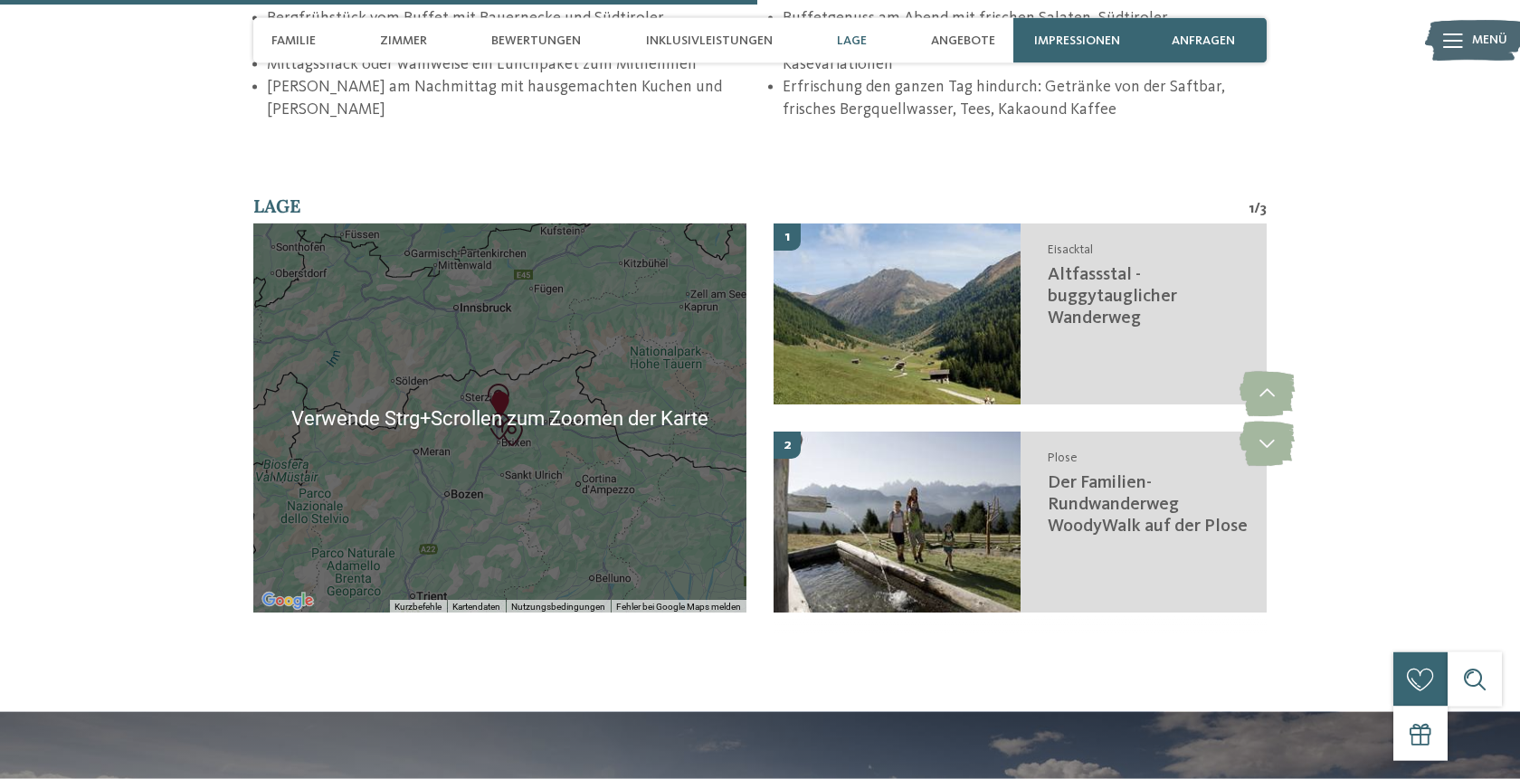
scroll to position [3045, 0]
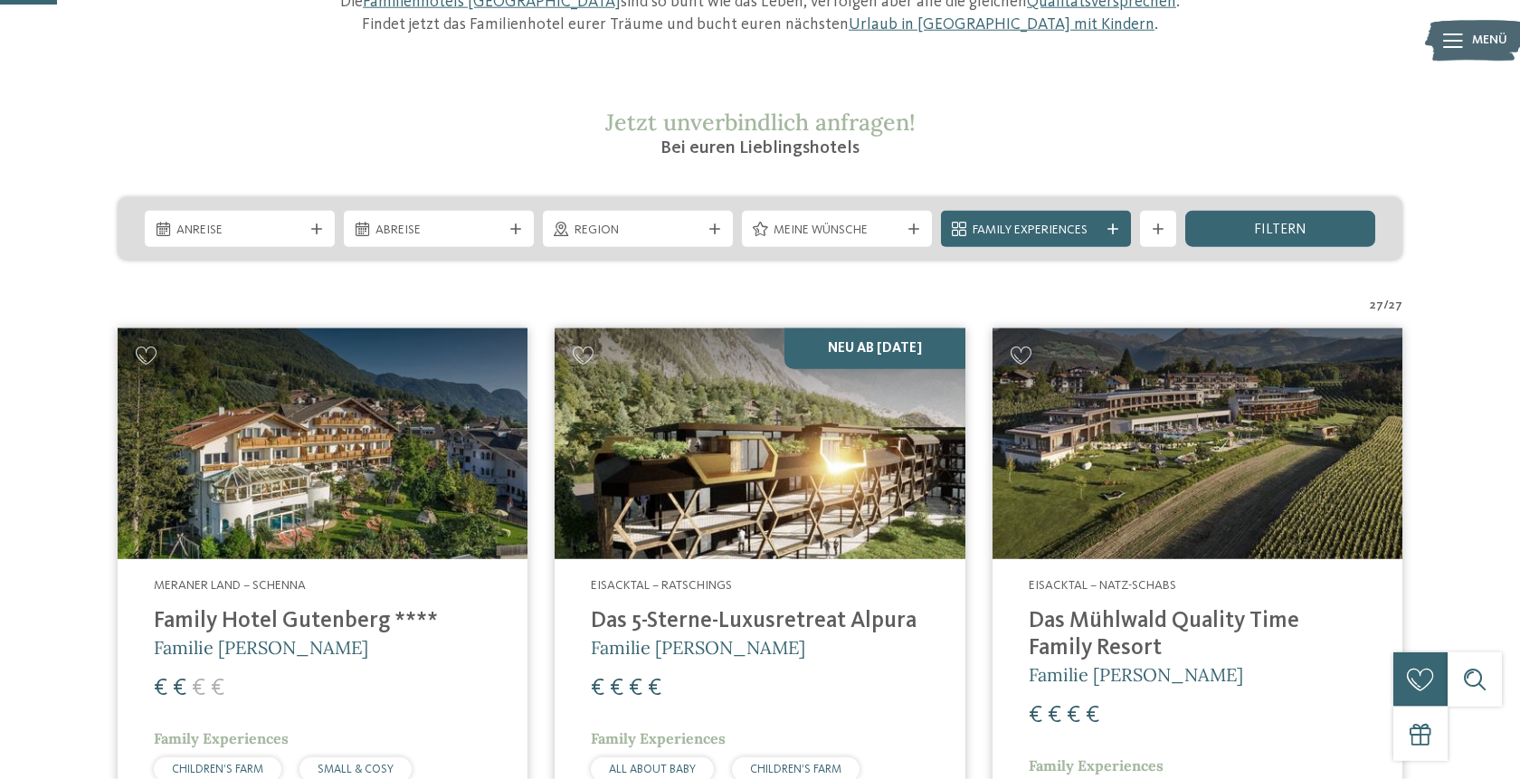
scroll to position [277, 0]
